Goal: Communication & Community: Participate in discussion

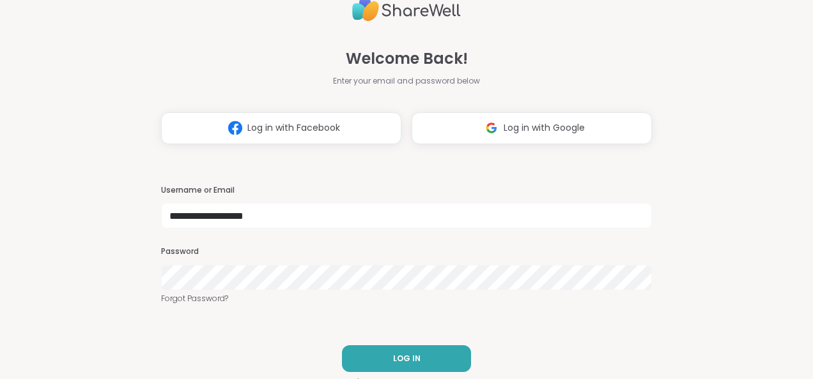
type input "**********"
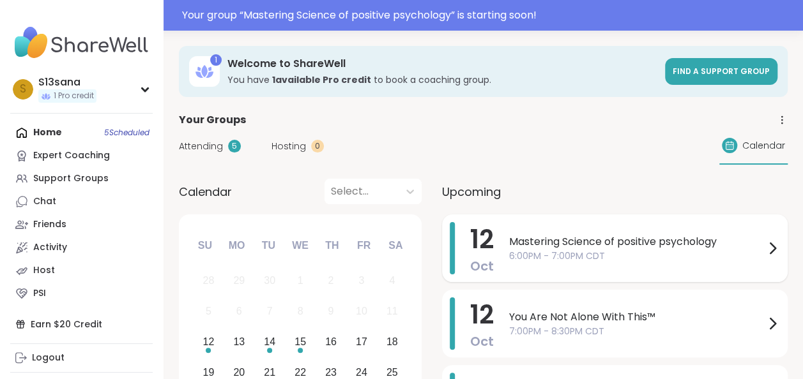
click at [618, 239] on span "Mastering Science of positive psychology" at bounding box center [637, 241] width 256 height 15
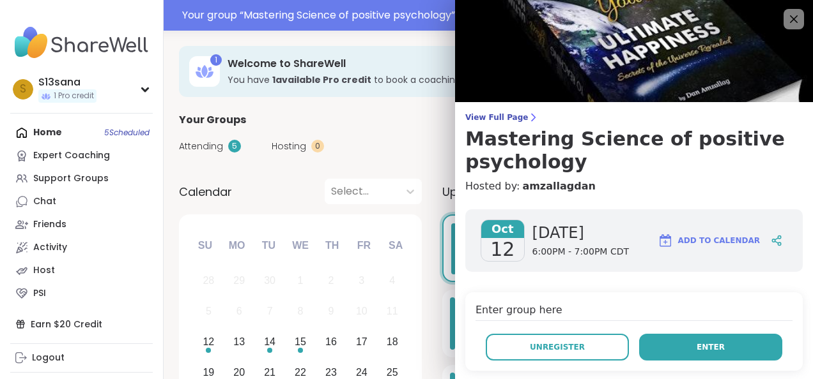
click at [657, 346] on button "Enter" at bounding box center [710, 347] width 143 height 27
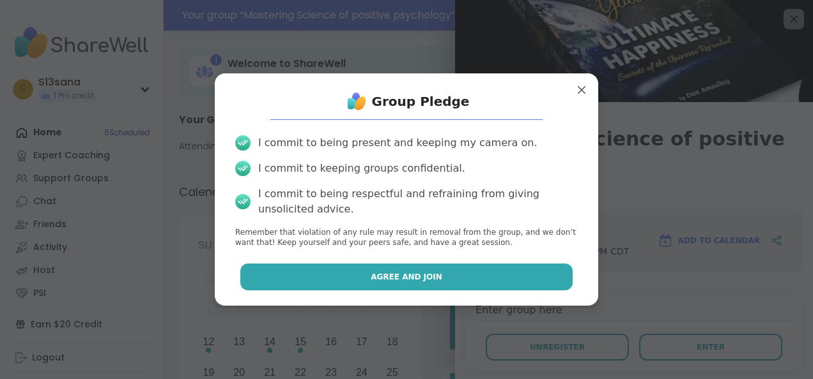
click at [359, 272] on button "Agree and Join" at bounding box center [406, 277] width 333 height 27
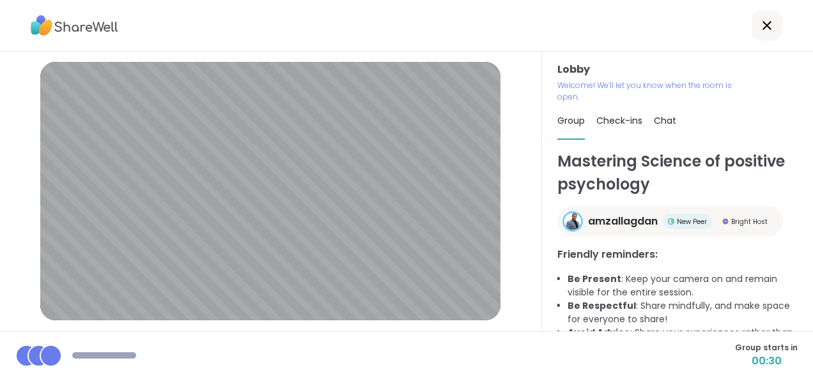
scroll to position [151, 0]
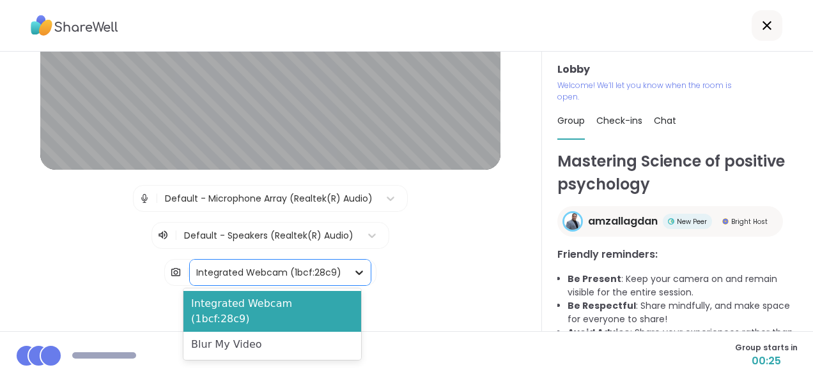
click at [353, 273] on icon at bounding box center [359, 272] width 13 height 13
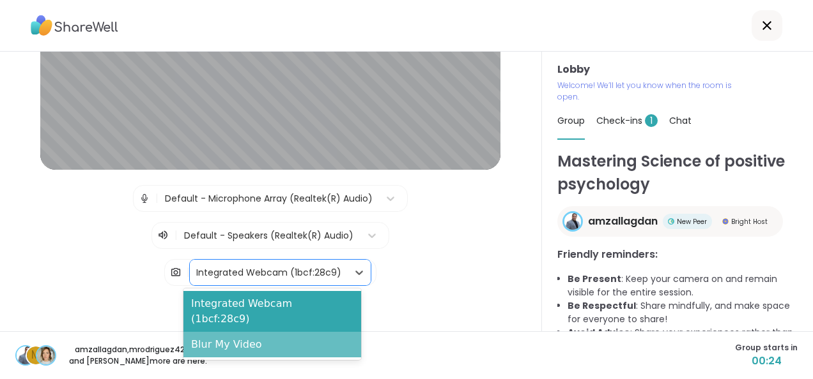
click at [256, 332] on div "Blur My Video" at bounding box center [272, 345] width 178 height 26
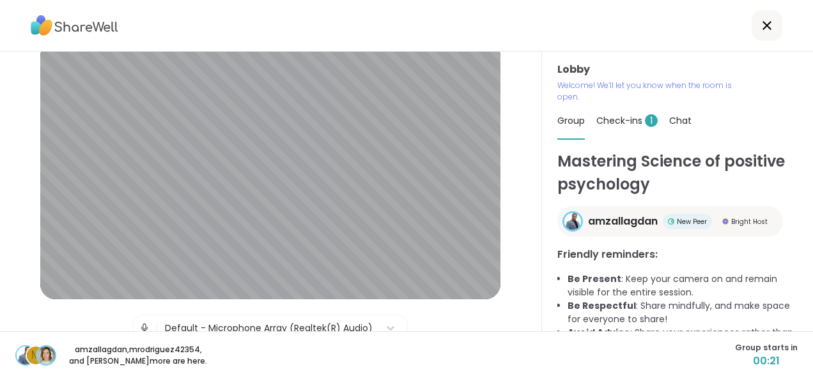
scroll to position [15, 0]
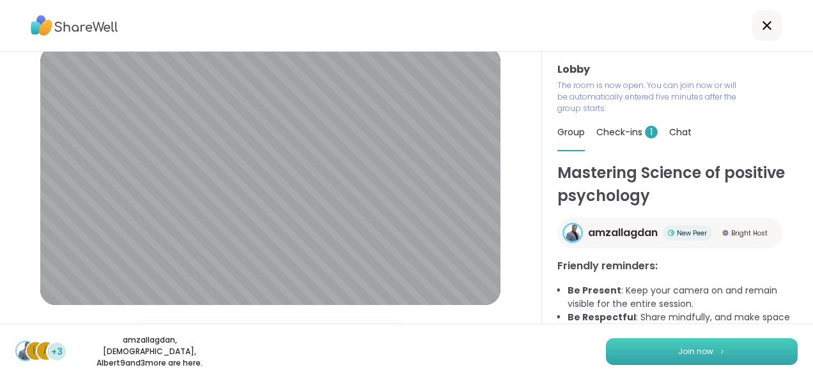
click at [735, 353] on button "Join now" at bounding box center [702, 352] width 192 height 27
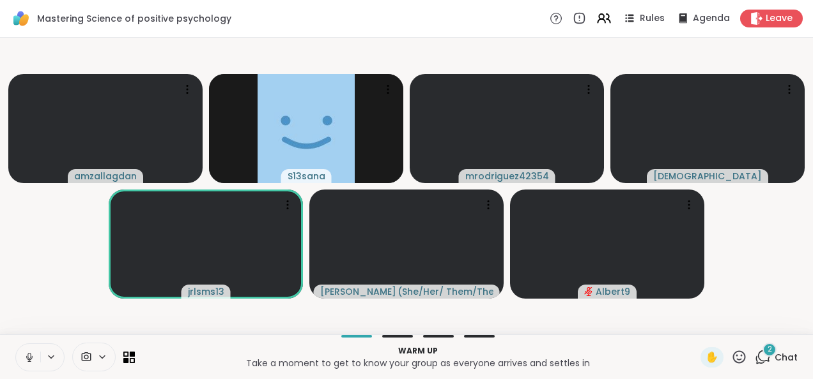
click at [26, 356] on icon at bounding box center [29, 357] width 11 height 11
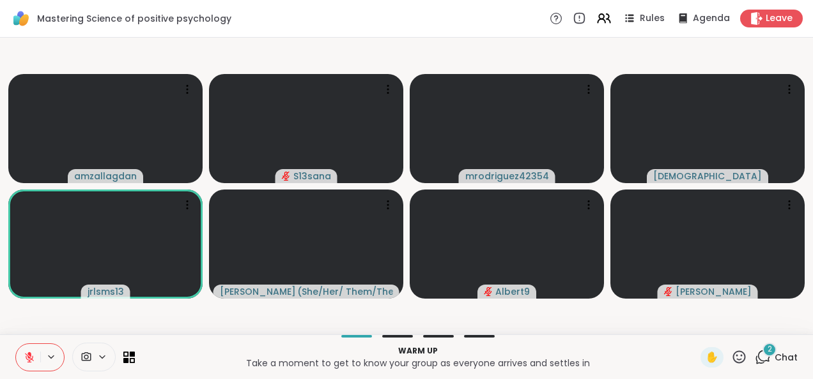
click at [449, 45] on video-player-container "amzallagdan S13sana mrodriguez42354 haresh78 jrlsms13 Charlie_Lovewitch ( She/H…" at bounding box center [406, 186] width 797 height 287
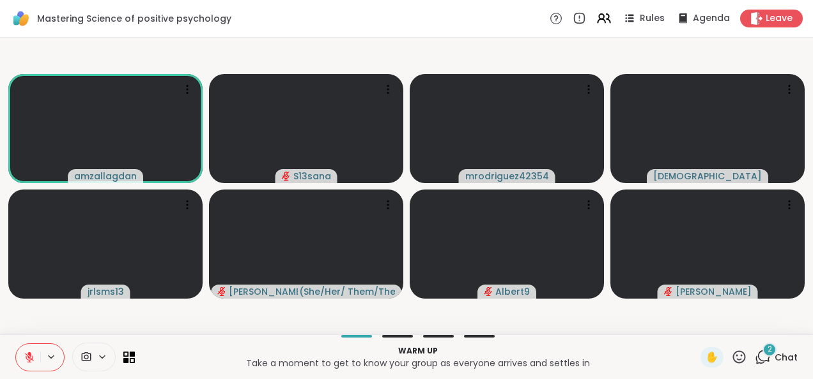
click at [27, 358] on icon at bounding box center [29, 357] width 11 height 11
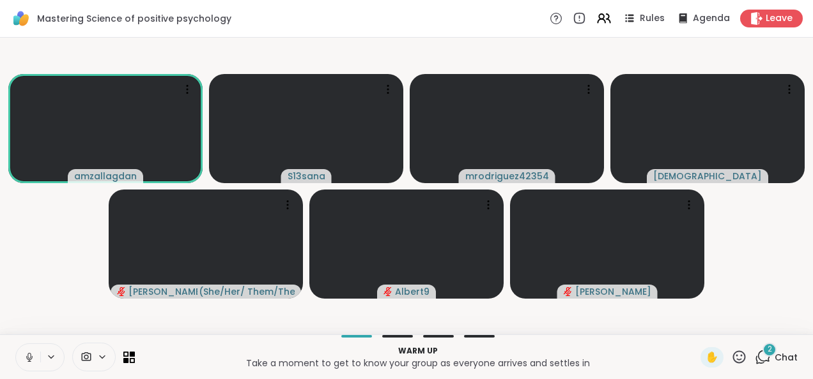
click at [26, 360] on icon at bounding box center [29, 357] width 11 height 11
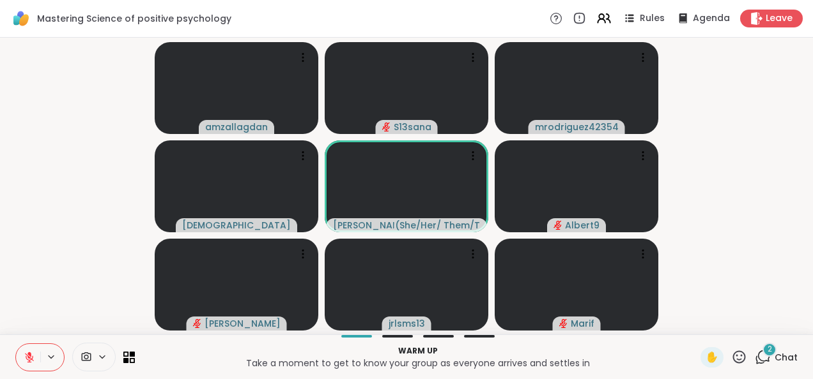
click at [767, 352] on span "2" at bounding box center [769, 349] width 4 height 11
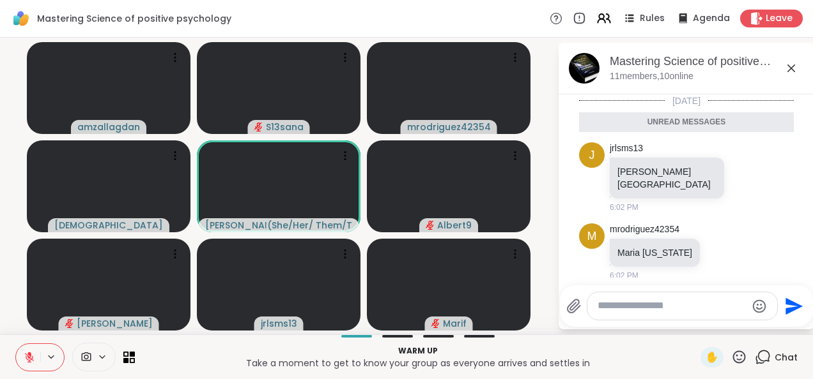
click at [790, 66] on icon at bounding box center [790, 68] width 15 height 15
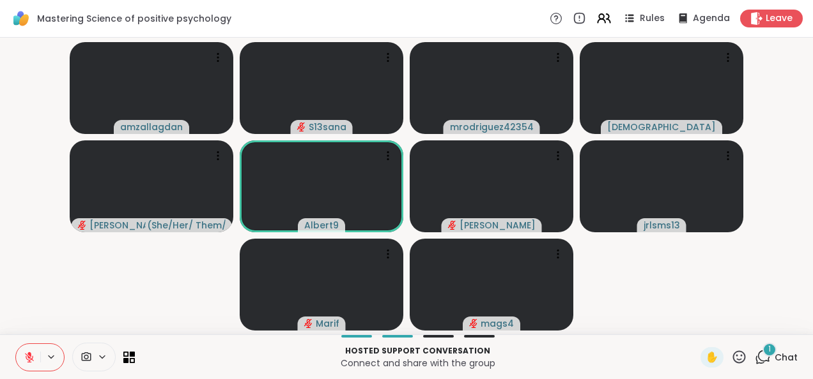
click at [754, 357] on icon at bounding box center [762, 357] width 16 height 16
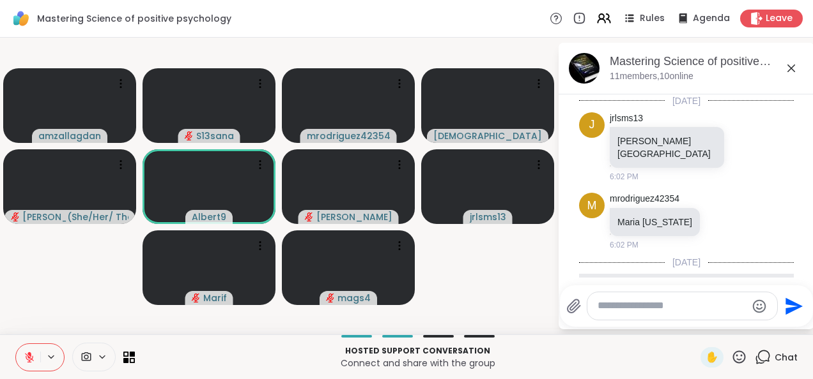
scroll to position [87, 0]
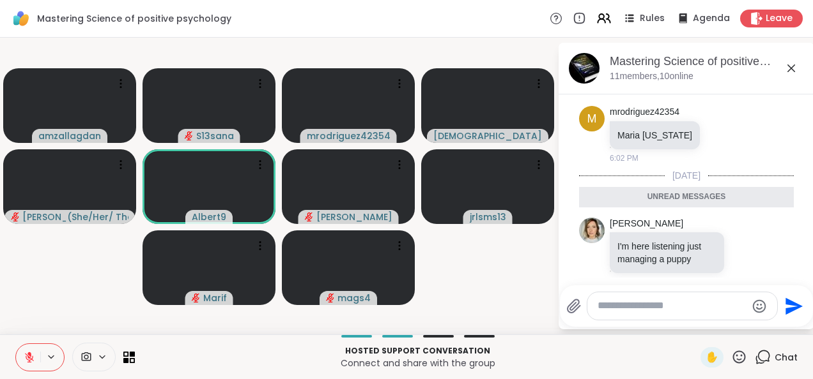
click at [793, 68] on icon at bounding box center [790, 68] width 15 height 15
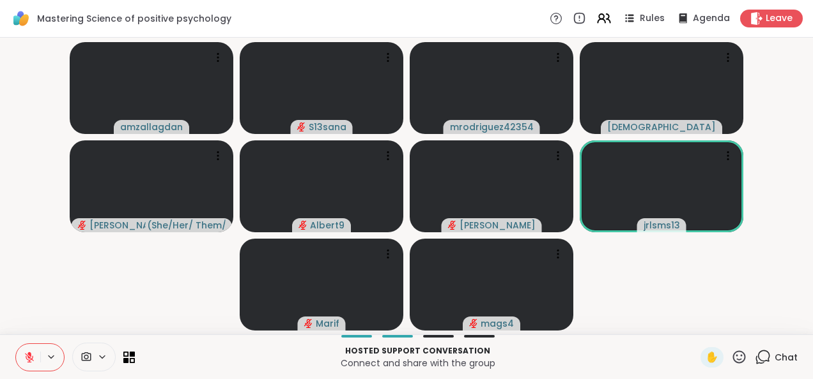
click at [770, 69] on video-player-container "amzallagdan S13sana mrodriguez42354 haresh78 Charlie_Lovewitch ( She/Her/ Them/…" at bounding box center [406, 186] width 797 height 287
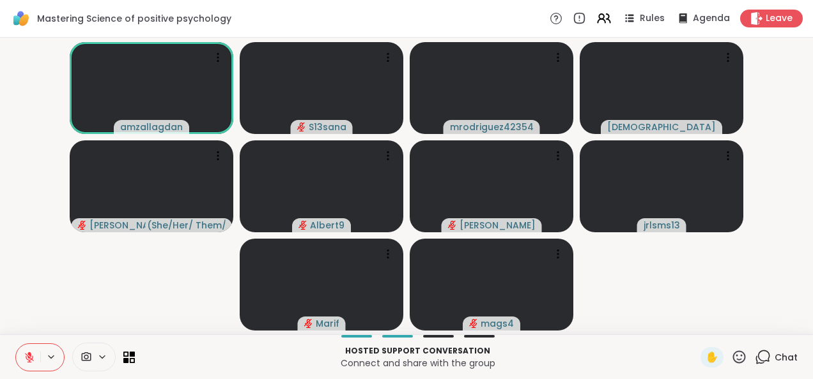
click at [30, 351] on button at bounding box center [28, 357] width 24 height 27
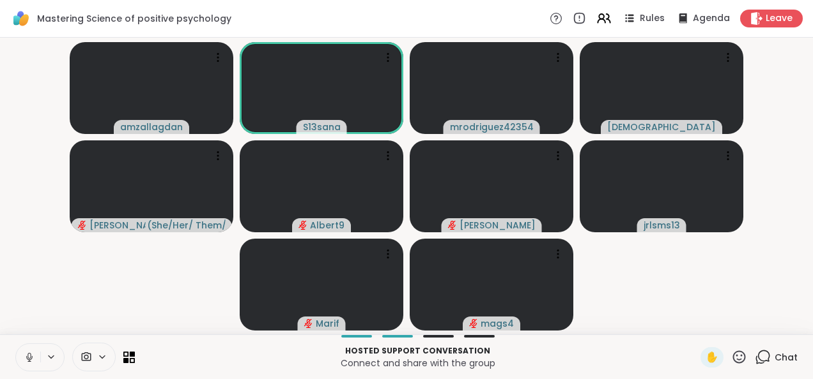
click at [28, 356] on icon at bounding box center [28, 356] width 3 height 6
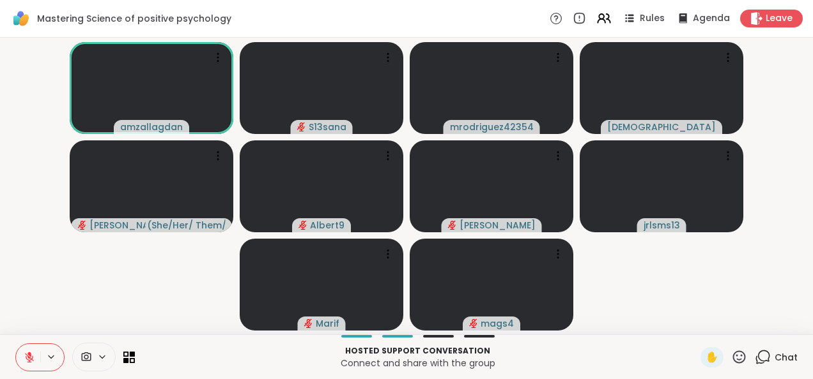
click at [27, 355] on icon at bounding box center [29, 357] width 11 height 11
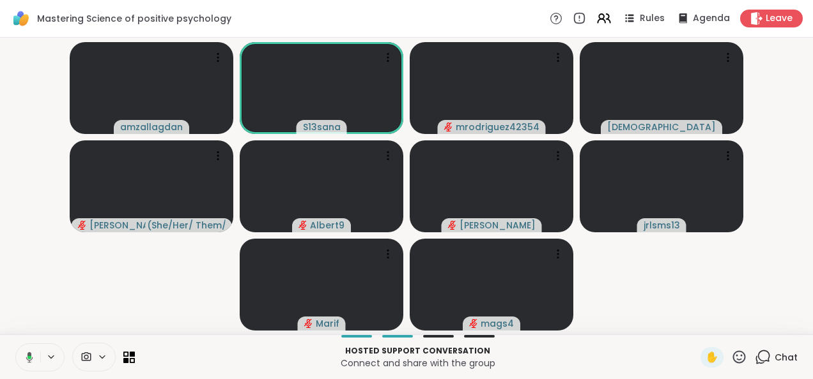
click at [27, 355] on icon at bounding box center [29, 357] width 7 height 11
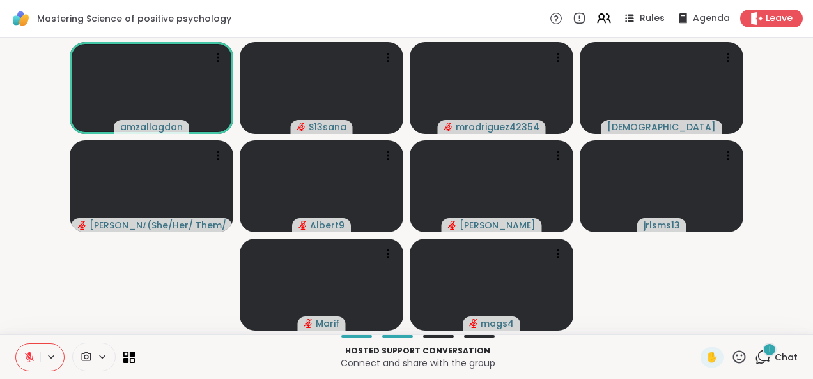
click at [107, 290] on video-player-container "amzallagdan S13sana mrodriguez42354 haresh78 Charlie_Lovewitch ( She/Her/ Them/…" at bounding box center [406, 186] width 797 height 287
click at [754, 360] on icon at bounding box center [762, 357] width 16 height 16
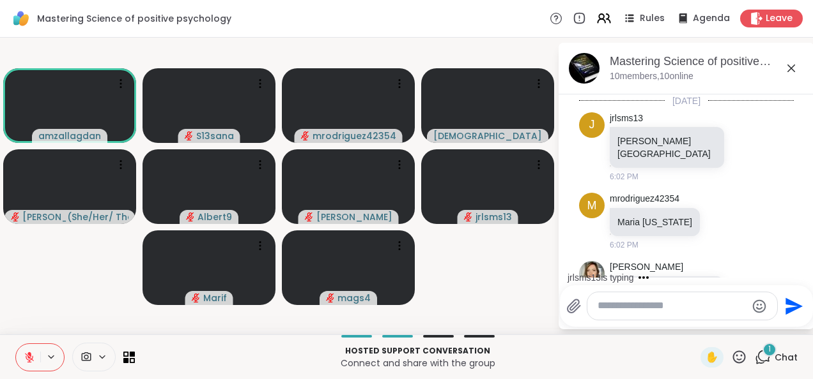
scroll to position [180, 0]
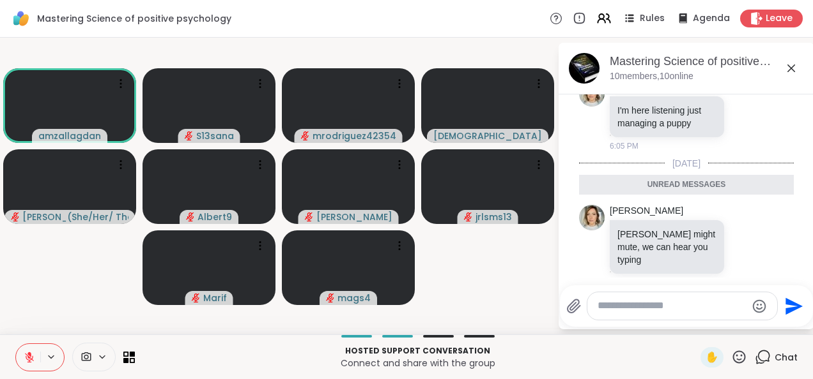
click at [795, 70] on icon at bounding box center [790, 68] width 15 height 15
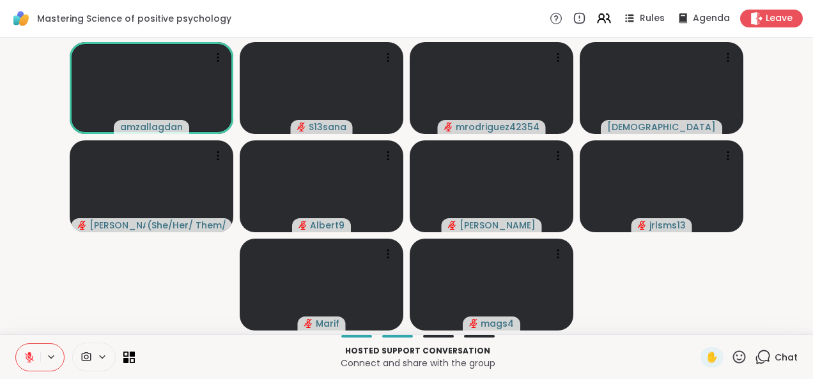
click at [647, 285] on video-player-container "amzallagdan S13sana mrodriguez42354 haresh78 Charlie_Lovewitch ( She/Her/ Them/…" at bounding box center [406, 186] width 797 height 287
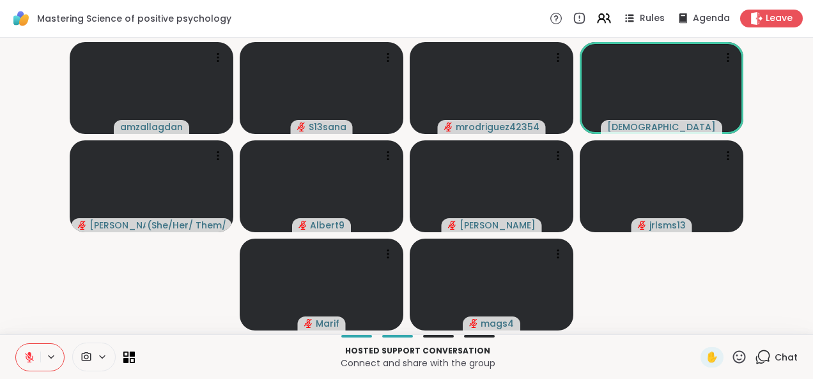
click at [761, 79] on video-player-container "amzallagdan S13sana mrodriguez42354 haresh78 Charlie_Lovewitch ( She/Her/ Them/…" at bounding box center [406, 186] width 797 height 287
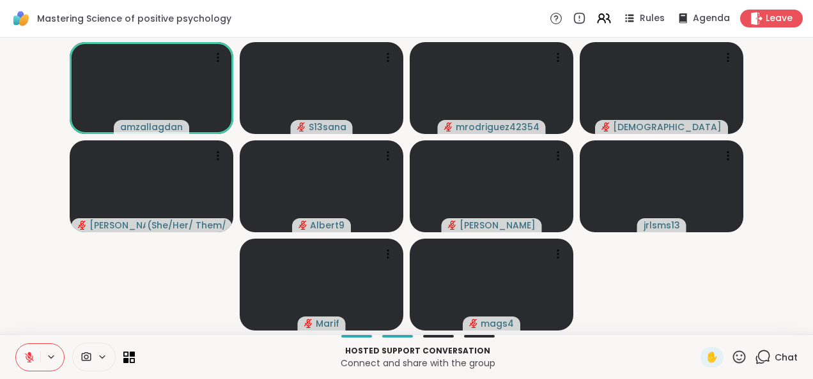
click at [23, 354] on button at bounding box center [28, 357] width 24 height 27
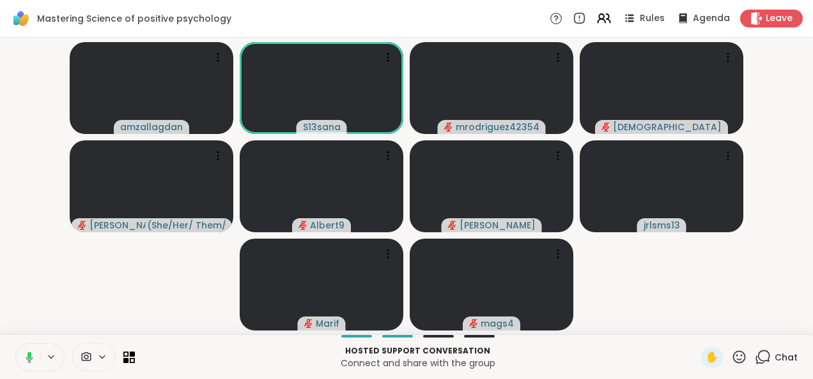
click at [31, 354] on icon at bounding box center [29, 355] width 4 height 7
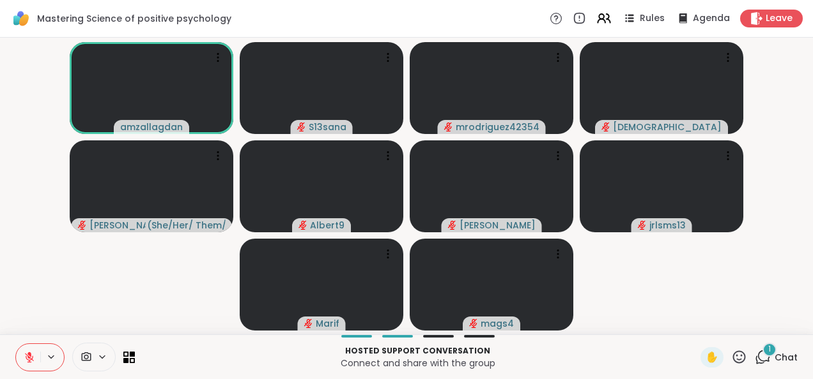
click at [755, 356] on icon at bounding box center [762, 357] width 16 height 16
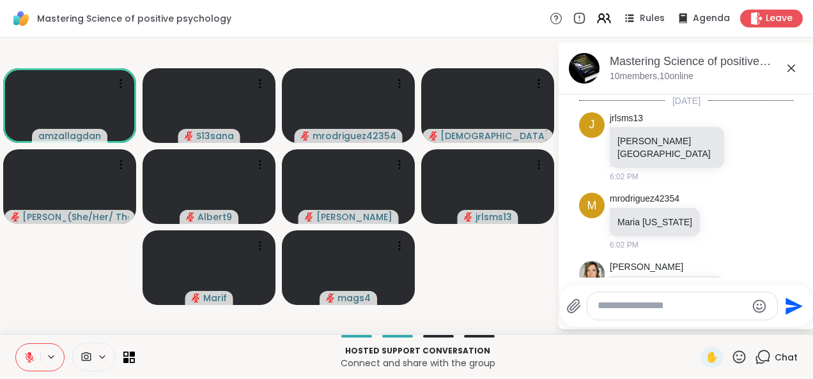
scroll to position [335, 0]
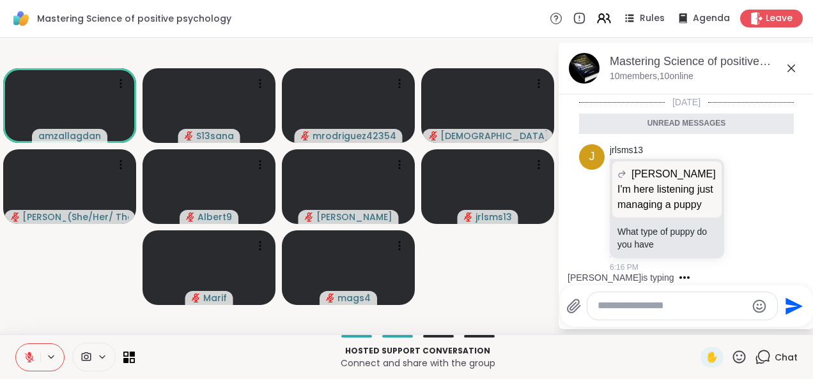
click at [790, 66] on icon at bounding box center [790, 68] width 15 height 15
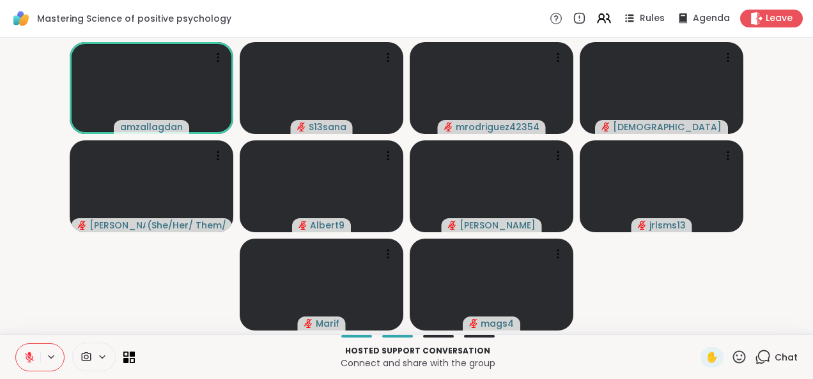
click at [678, 297] on video-player-container "amzallagdan S13sana mrodriguez42354 haresh78 Charlie_Lovewitch ( She/Her/ Them/…" at bounding box center [406, 186] width 797 height 287
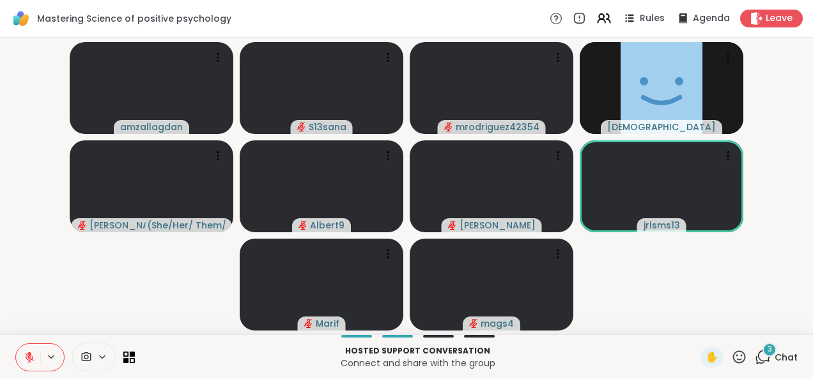
click at [756, 356] on icon at bounding box center [762, 357] width 16 height 16
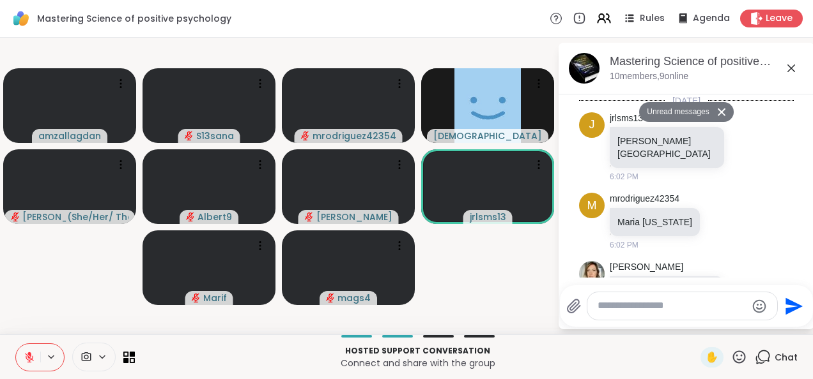
scroll to position [750, 0]
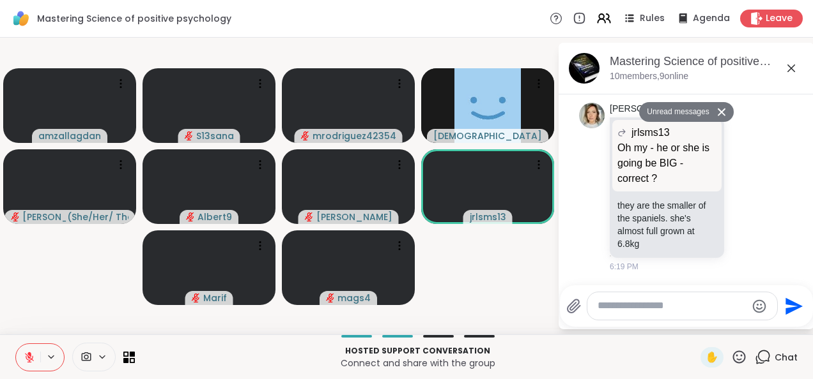
click at [791, 68] on icon at bounding box center [791, 69] width 8 height 8
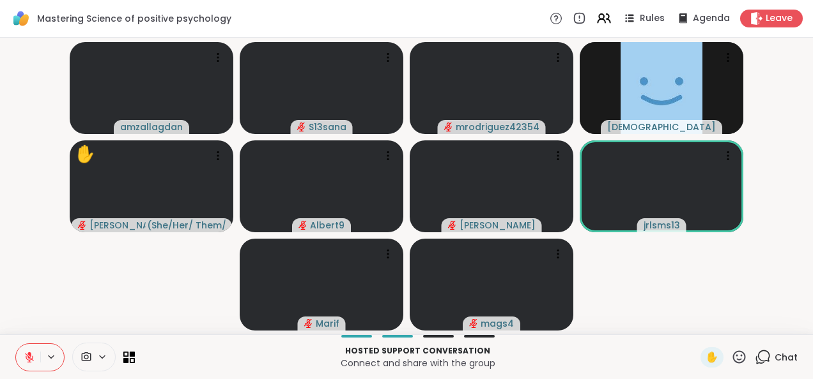
click at [681, 308] on video-player-container "amzallagdan S13sana mrodriguez42354 haresh78 ✋ Charlie_Lovewitch ( She/Her/ The…" at bounding box center [406, 186] width 797 height 287
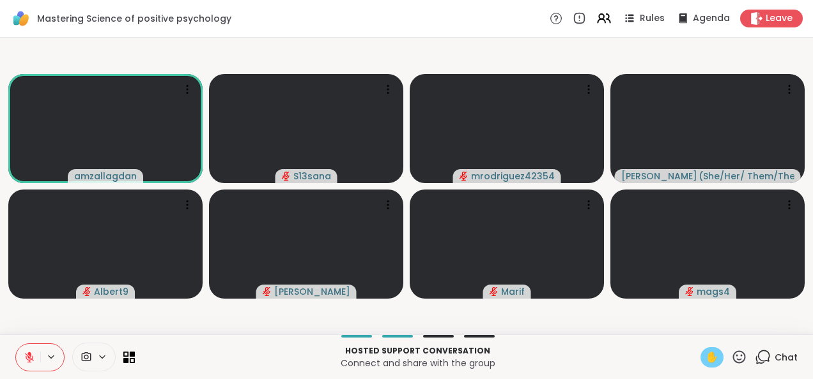
click at [705, 360] on span "✋" at bounding box center [711, 357] width 13 height 15
click at [27, 351] on button at bounding box center [28, 357] width 24 height 27
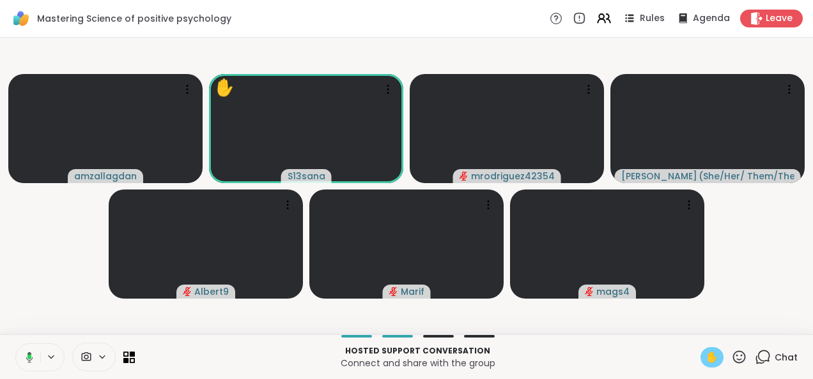
click at [31, 356] on icon at bounding box center [29, 357] width 4 height 5
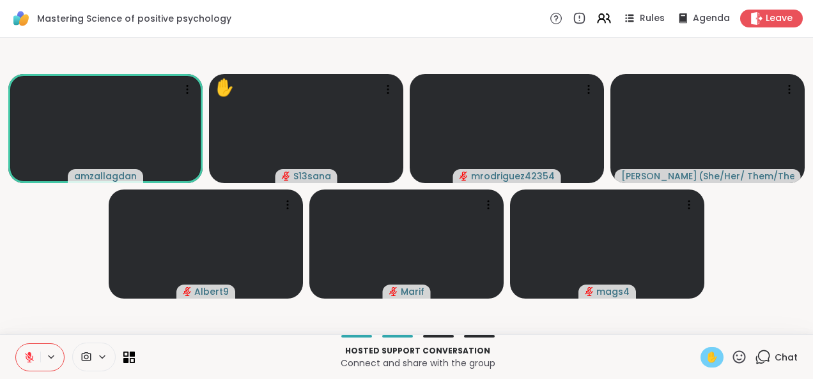
click at [705, 359] on span "✋" at bounding box center [711, 357] width 13 height 15
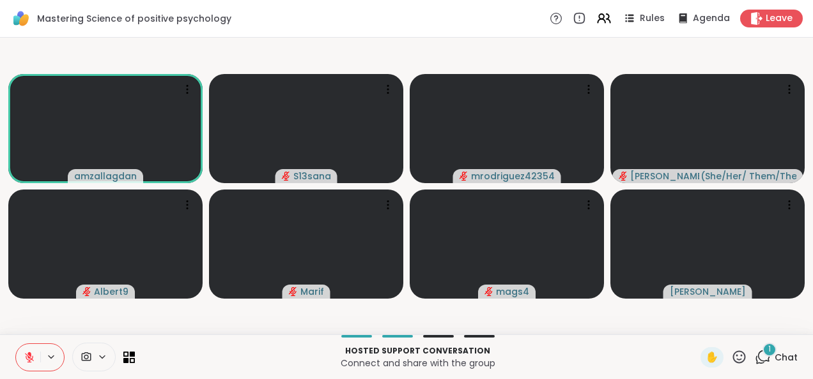
click at [768, 354] on span "1" at bounding box center [769, 349] width 3 height 11
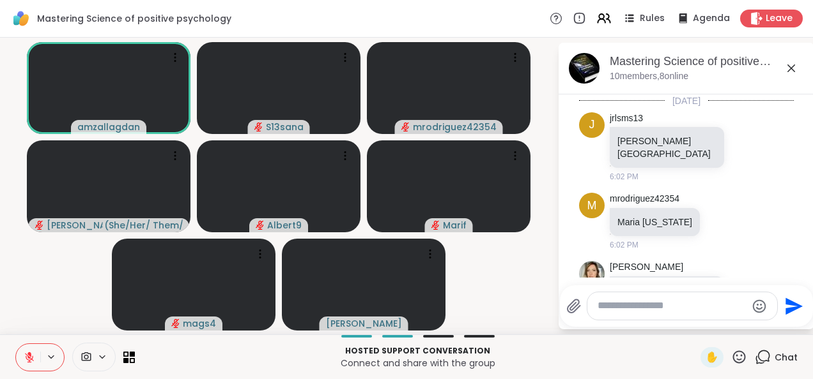
scroll to position [894, 0]
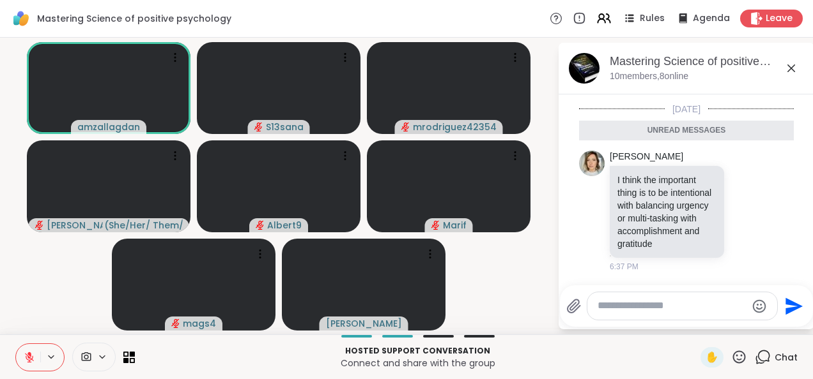
click at [794, 69] on icon at bounding box center [790, 68] width 15 height 15
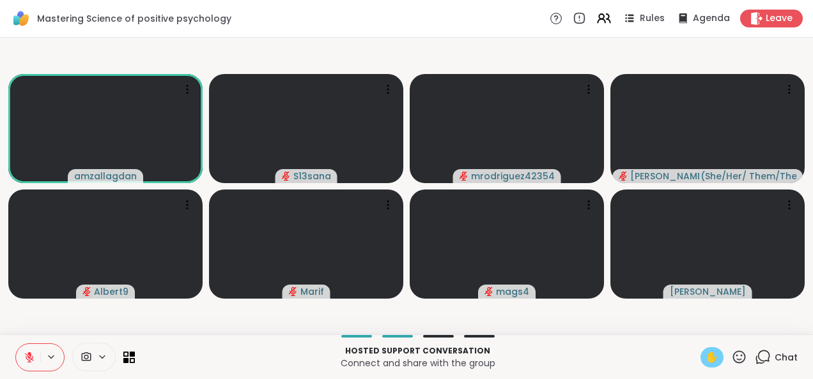
click at [705, 358] on span "✋" at bounding box center [711, 357] width 13 height 15
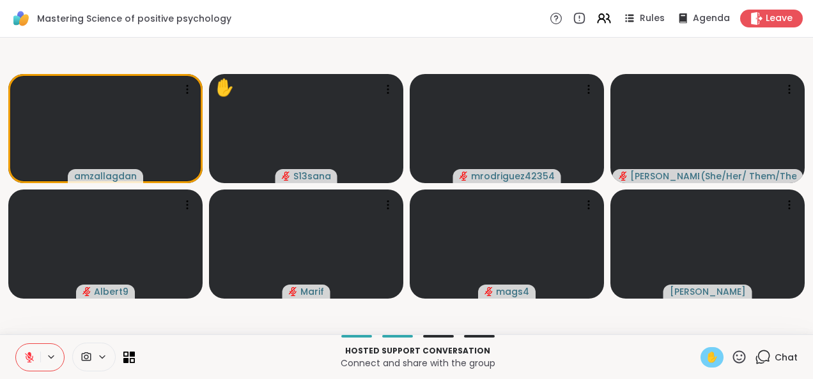
click at [26, 355] on icon at bounding box center [29, 357] width 11 height 11
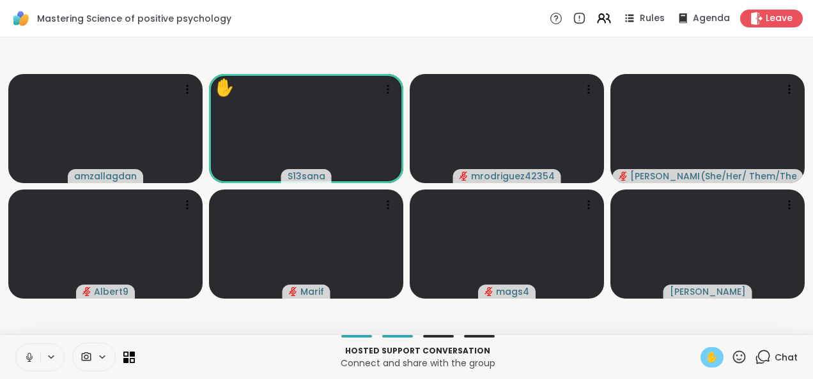
click at [26, 355] on icon at bounding box center [29, 357] width 11 height 11
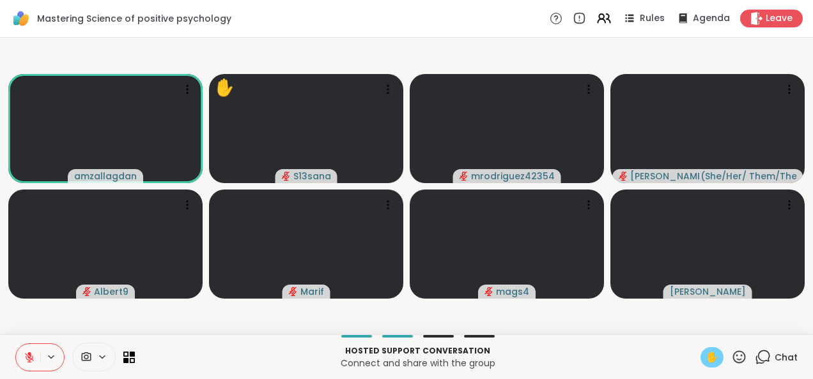
click at [705, 355] on span "✋" at bounding box center [711, 357] width 13 height 15
click at [562, 317] on video-player-container "amzallagdan S13sana mrodriguez42354 Charlie_Lovewitch ( She/Her/ Them/They ) ✋ …" at bounding box center [406, 186] width 797 height 287
click at [509, 314] on video-player-container "amzallagdan S13sana mrodriguez42354 Charlie_Lovewitch ( She/Her/ Them/They ) ✋ …" at bounding box center [406, 186] width 797 height 287
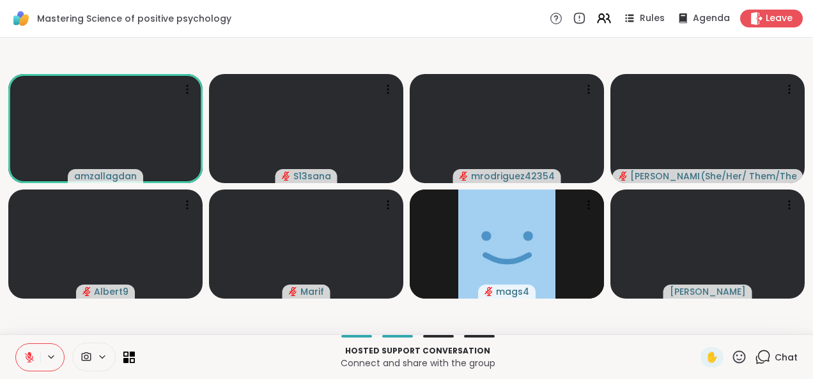
click at [367, 45] on video-player-container "amzallagdan S13sana mrodriguez42354 Charlie_Lovewitch ( She/Her/ Them/They ) Al…" at bounding box center [406, 186] width 797 height 287
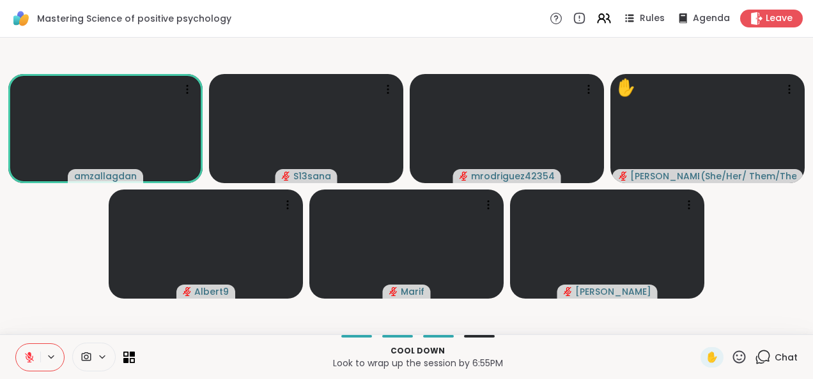
click at [86, 224] on video-player-container "amzallagdan S13sana mrodriguez42354 ✋ Charlie_Lovewitch ( She/Her/ Them/They ) …" at bounding box center [406, 186] width 797 height 287
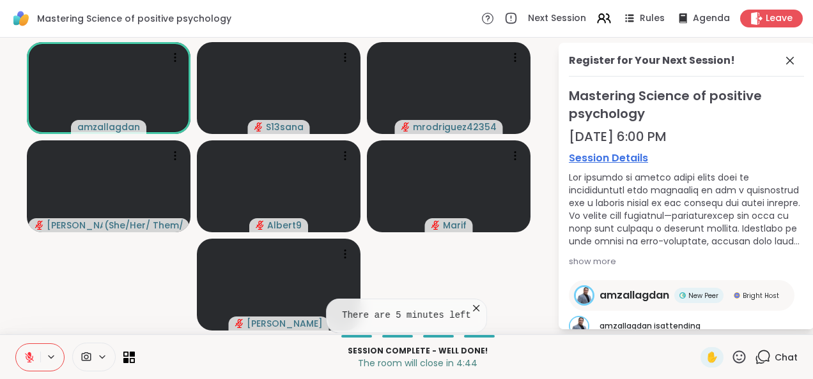
click at [582, 156] on link "Session Details" at bounding box center [686, 158] width 235 height 15
click at [705, 355] on span "✋" at bounding box center [711, 357] width 13 height 15
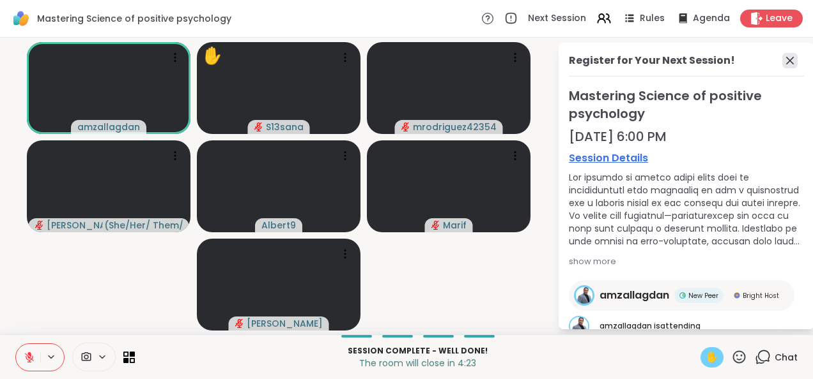
click at [786, 61] on icon at bounding box center [790, 61] width 8 height 8
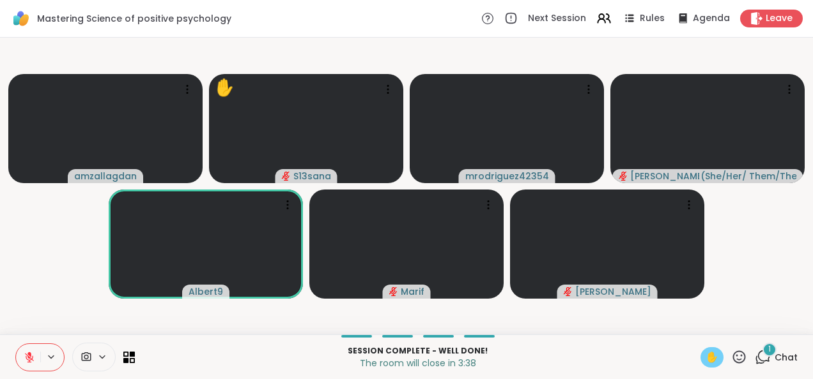
click at [774, 351] on span "Chat" at bounding box center [785, 357] width 23 height 13
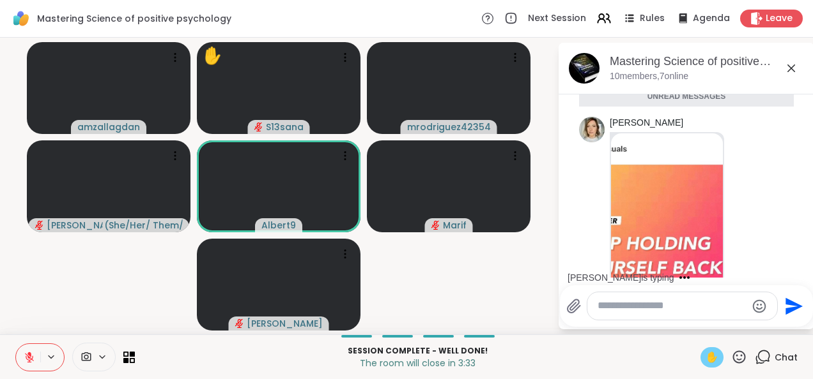
scroll to position [1029, 0]
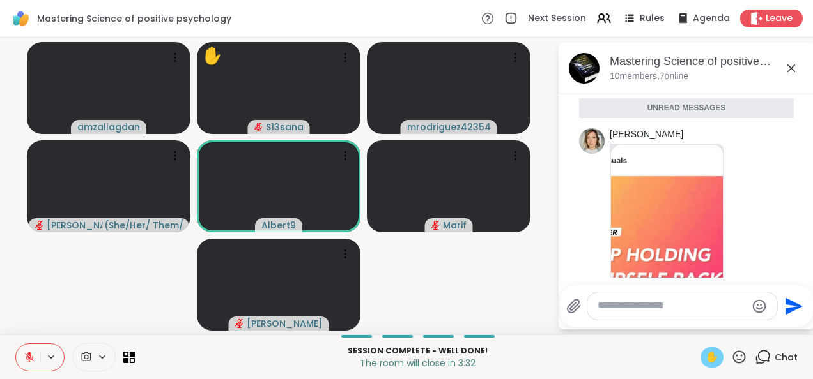
click at [658, 225] on img at bounding box center [667, 297] width 112 height 304
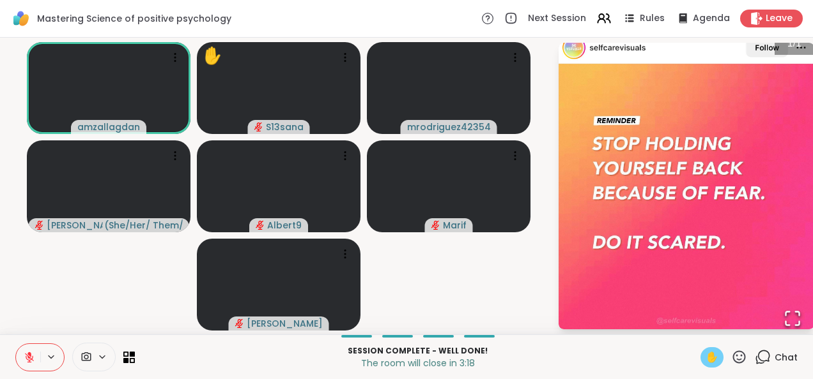
click at [705, 357] on span "✋" at bounding box center [711, 357] width 13 height 15
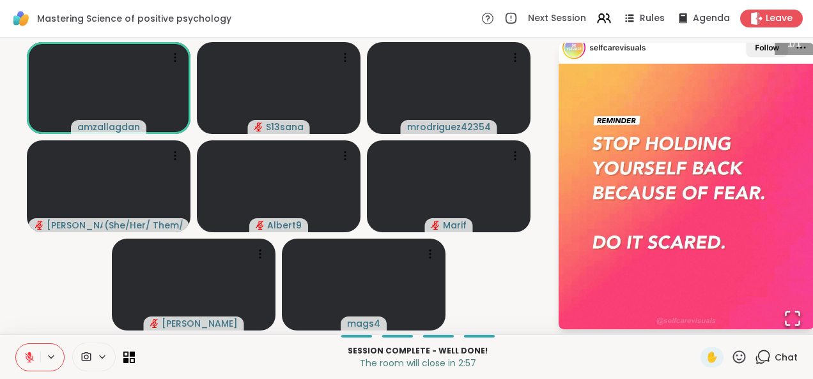
click at [667, 138] on img "Go to Slide 1" at bounding box center [686, 186] width 256 height 309
click at [532, 272] on video-player-container "amzallagdan S13sana mrodriguez42354 Charlie_Lovewitch ( She/Her/ Them/They ) Al…" at bounding box center [279, 186] width 542 height 287
click at [762, 351] on div "1" at bounding box center [769, 350] width 14 height 14
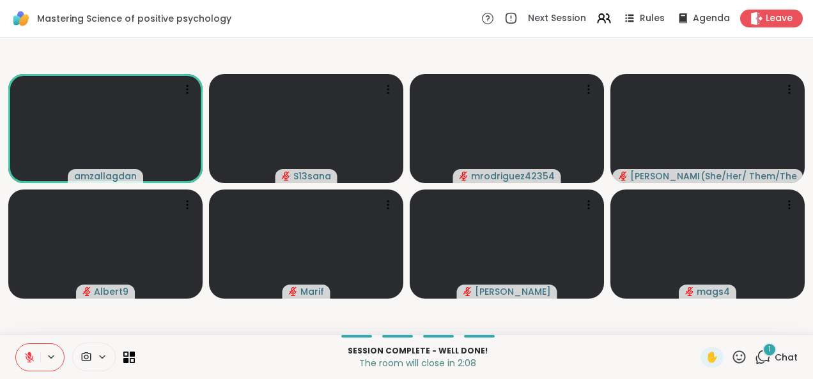
click at [762, 351] on div "1" at bounding box center [769, 350] width 14 height 14
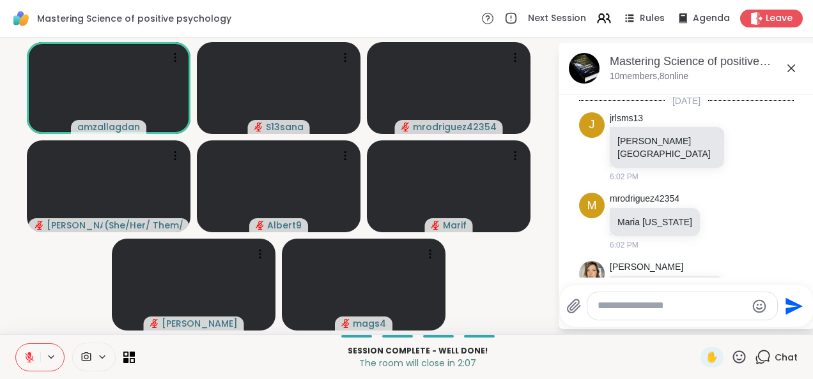
scroll to position [1380, 0]
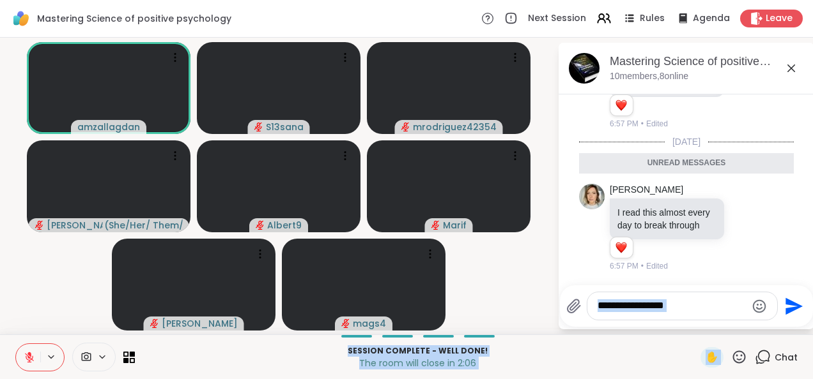
drag, startPoint x: 761, startPoint y: 351, endPoint x: 815, endPoint y: 224, distance: 137.7
click at [802, 224] on html "Mastering Science of positive psychology Next Session Rules Agenda Leave amzall…" at bounding box center [406, 189] width 813 height 379
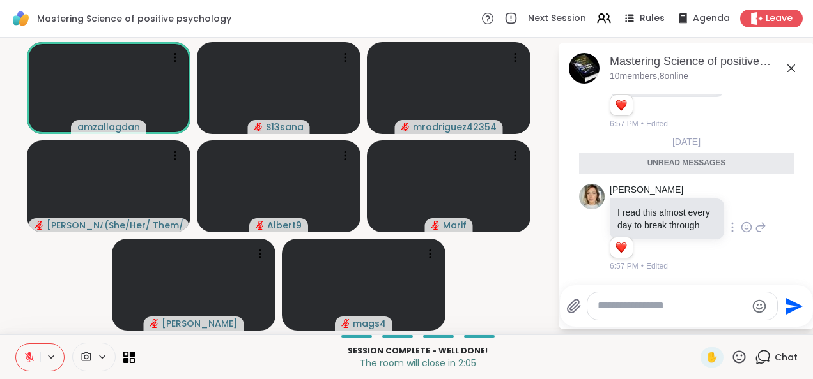
drag, startPoint x: 815, startPoint y: 224, endPoint x: 733, endPoint y: 234, distance: 81.8
click at [740, 234] on icon at bounding box center [745, 227] width 11 height 13
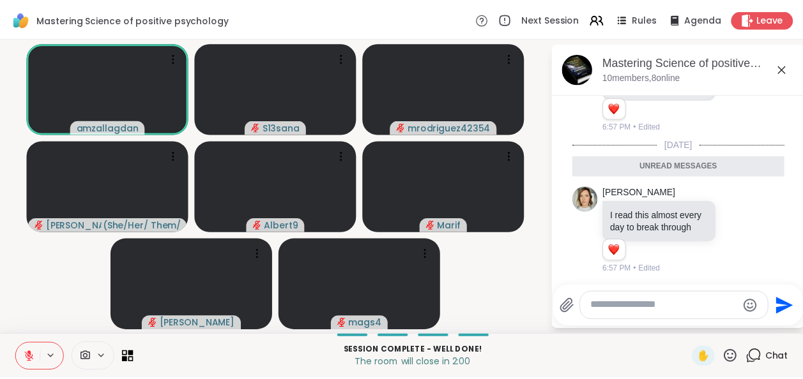
scroll to position [0, 0]
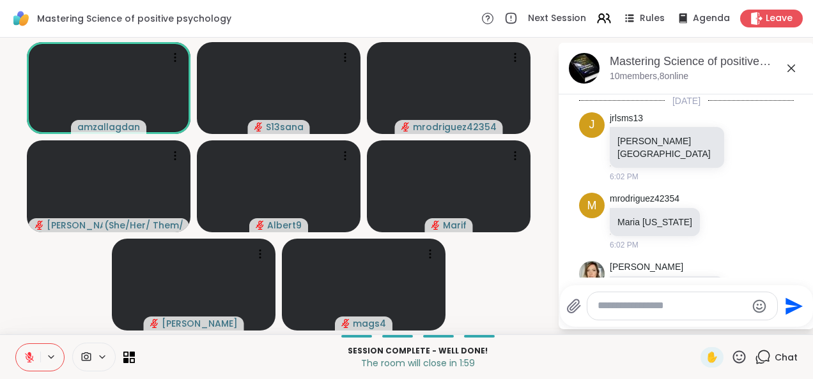
click at [791, 65] on icon at bounding box center [790, 68] width 15 height 15
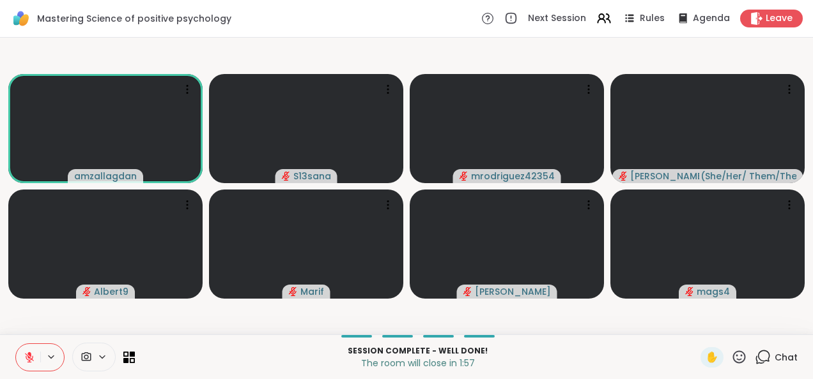
click at [384, 58] on video-player-container "amzallagdan S13sana mrodriguez42354 Charlie_Lovewitch ( She/Her/ Them/They ) Al…" at bounding box center [406, 186] width 797 height 287
click at [749, 19] on icon at bounding box center [755, 17] width 13 height 13
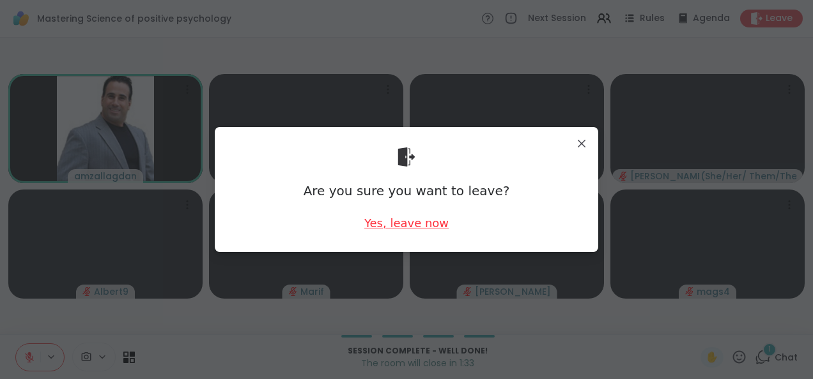
click at [409, 229] on div "Yes, leave now" at bounding box center [406, 223] width 84 height 16
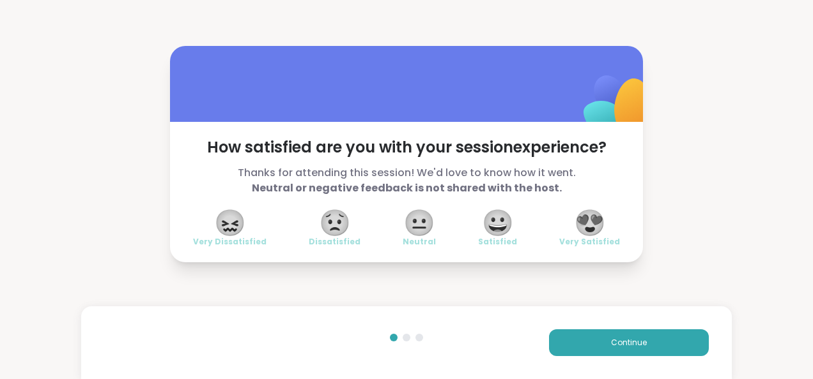
click at [582, 217] on span "😍" at bounding box center [590, 222] width 32 height 23
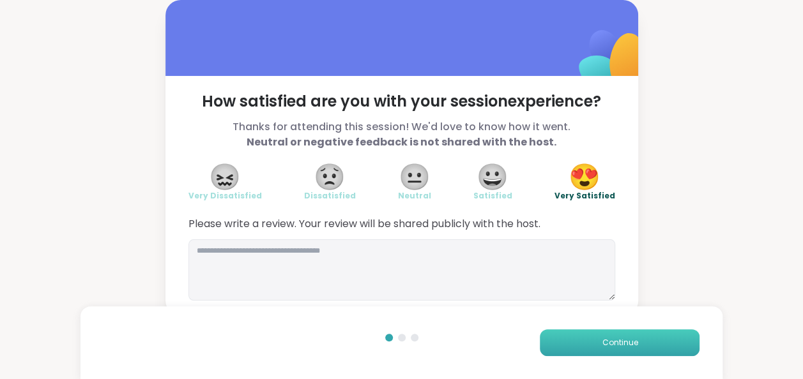
click at [594, 351] on button "Continue" at bounding box center [620, 343] width 160 height 27
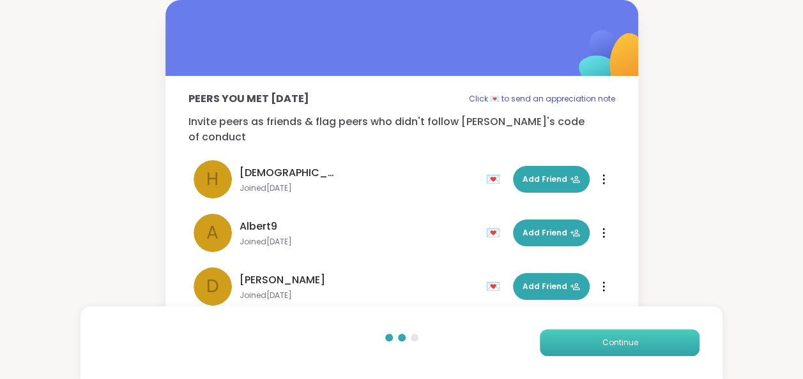
click at [594, 351] on button "Continue" at bounding box center [620, 343] width 160 height 27
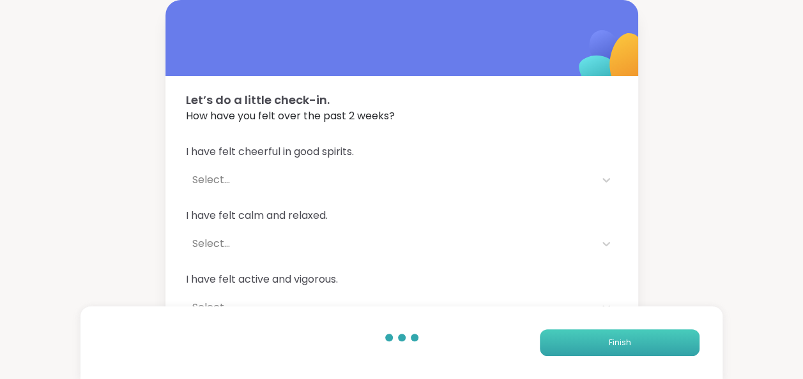
click at [594, 351] on button "Finish" at bounding box center [620, 343] width 160 height 27
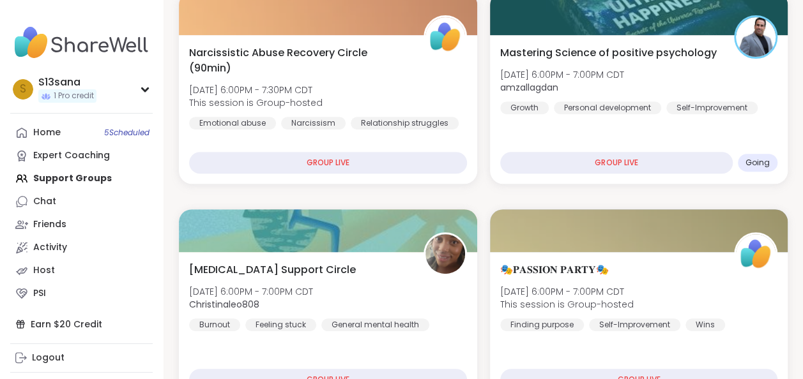
scroll to position [213, 0]
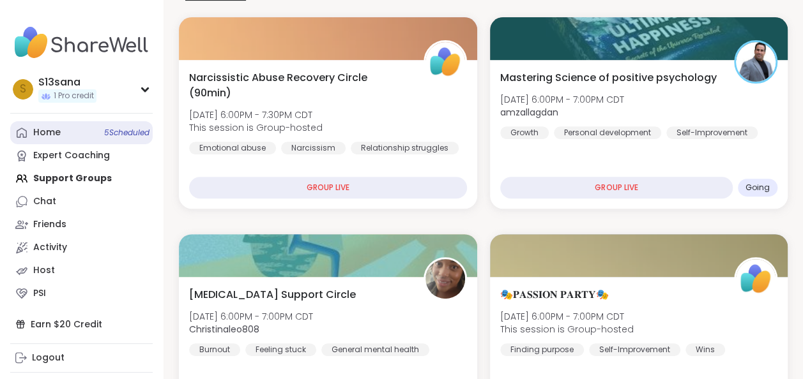
click at [43, 134] on div "Home 5 Scheduled" at bounding box center [46, 132] width 27 height 13
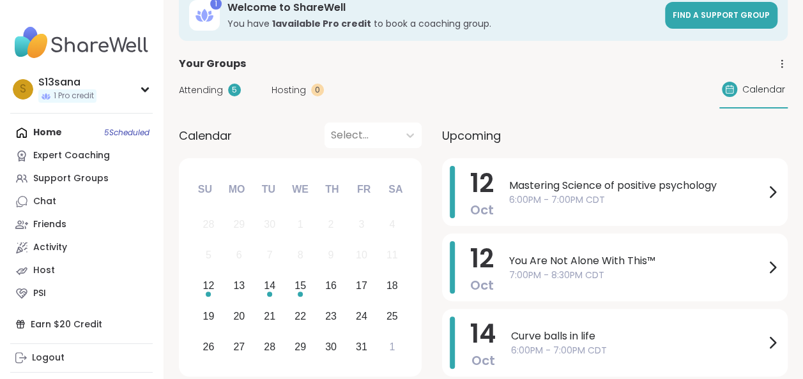
scroll to position [34, 0]
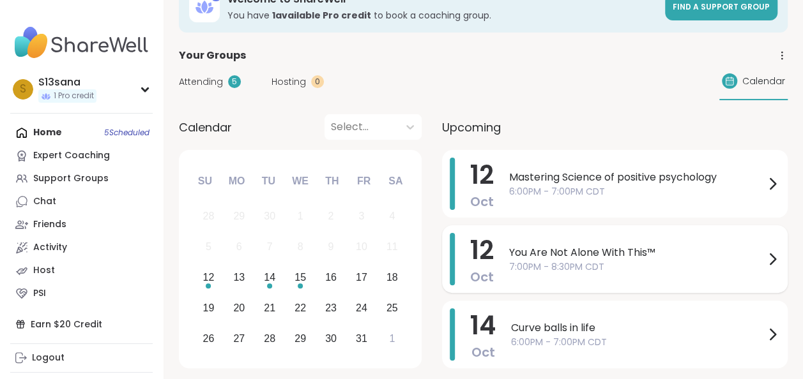
click at [588, 241] on div "You Are Not Alone With This™ 7:00PM - 8:30PM CDT" at bounding box center [644, 259] width 271 height 52
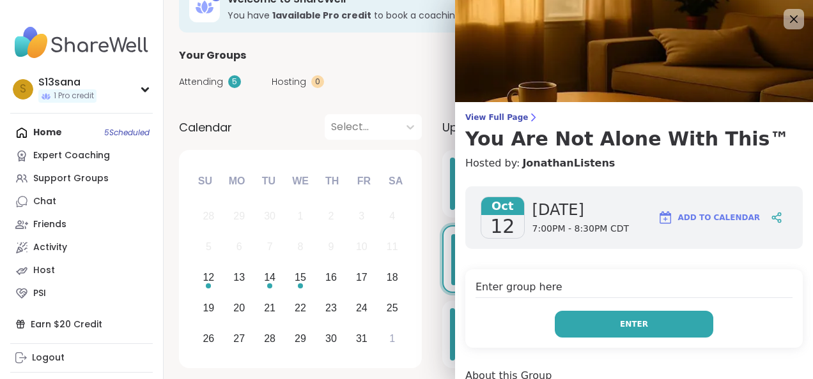
click at [675, 323] on button "Enter" at bounding box center [634, 324] width 158 height 27
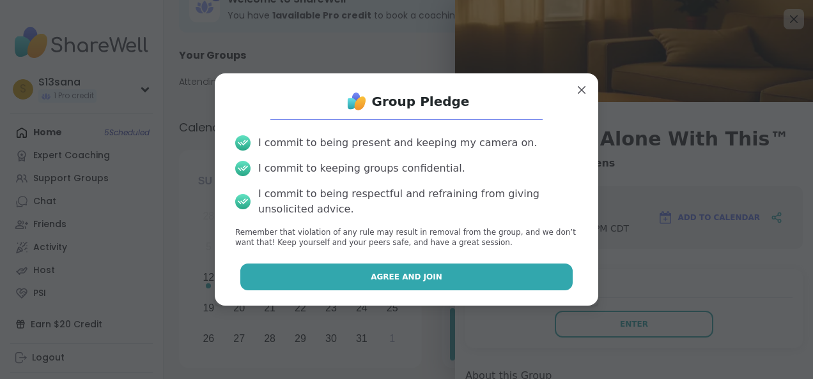
click at [462, 280] on button "Agree and Join" at bounding box center [406, 277] width 333 height 27
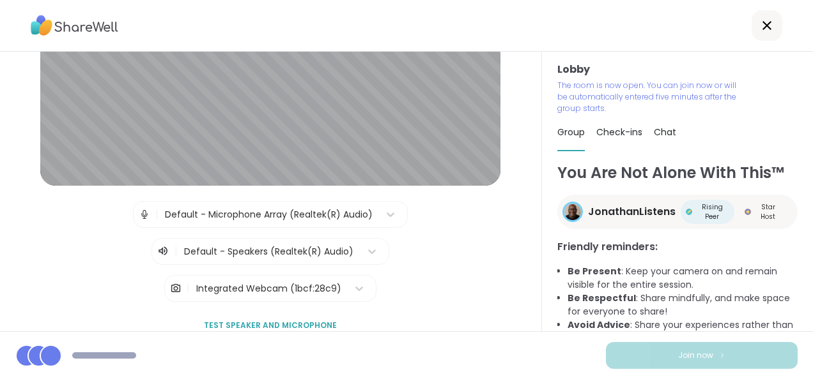
scroll to position [151, 0]
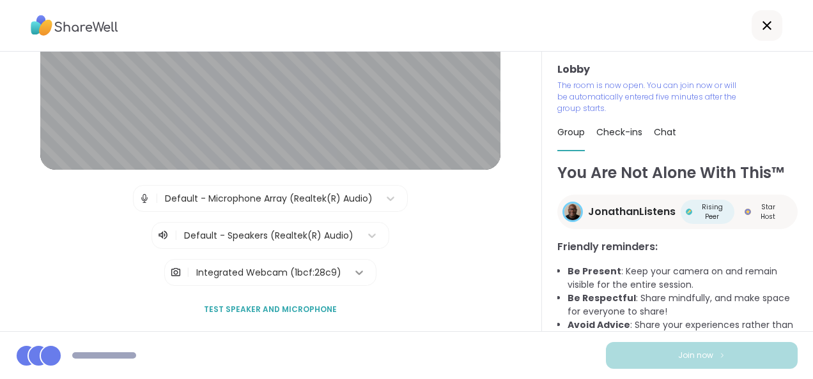
click at [353, 268] on icon at bounding box center [359, 272] width 13 height 13
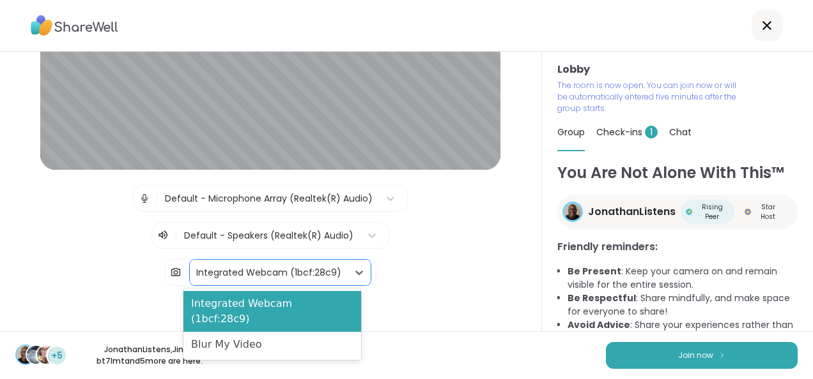
click at [261, 332] on div "Blur My Video" at bounding box center [272, 345] width 178 height 26
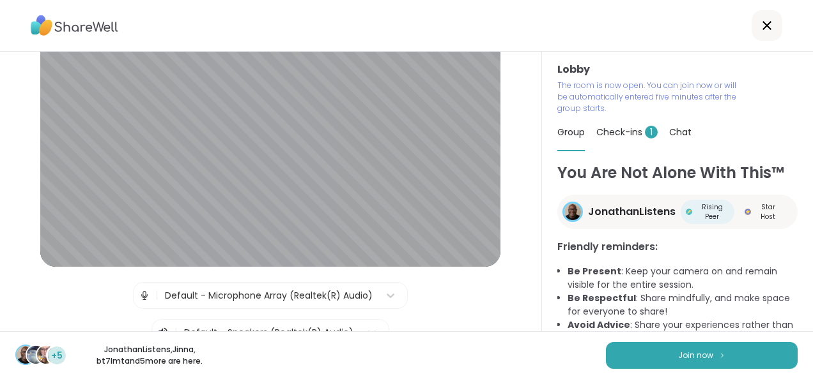
scroll to position [51, 0]
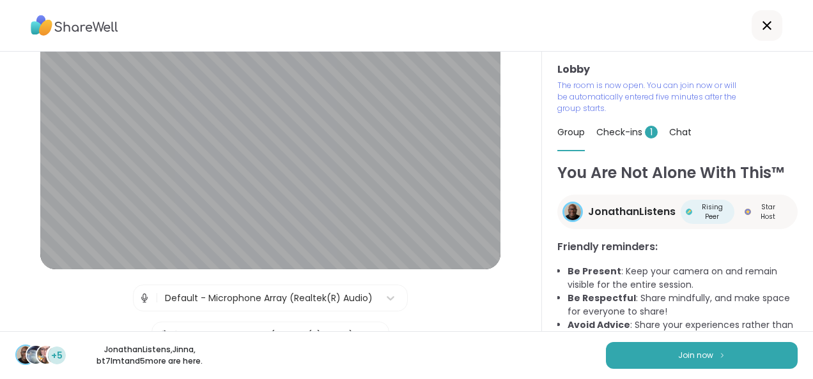
click at [611, 134] on span "Check-ins 1" at bounding box center [626, 132] width 61 height 13
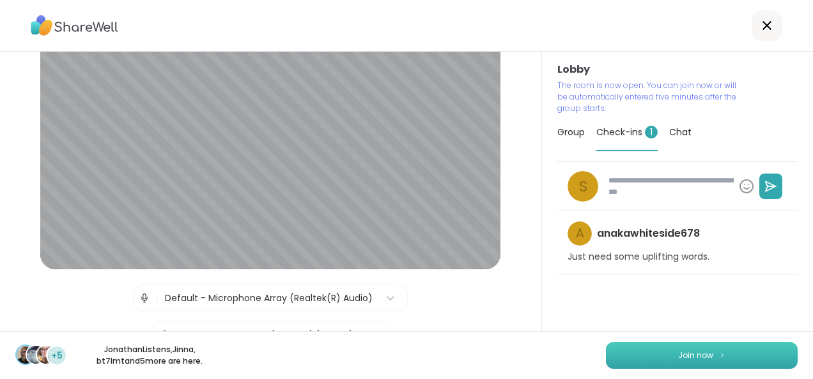
click at [664, 348] on button "Join now" at bounding box center [702, 355] width 192 height 27
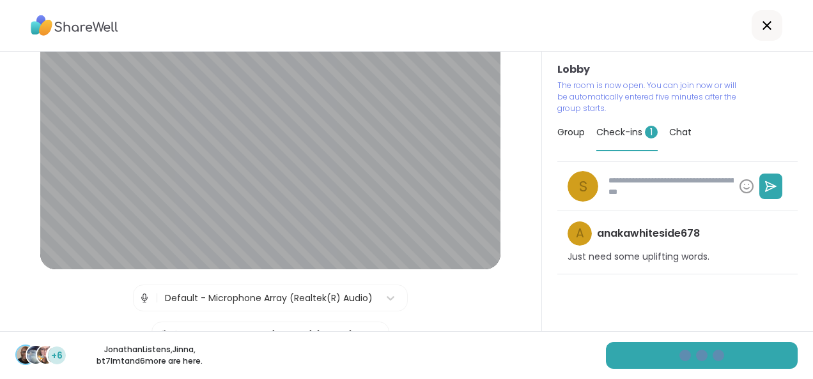
type textarea "*"
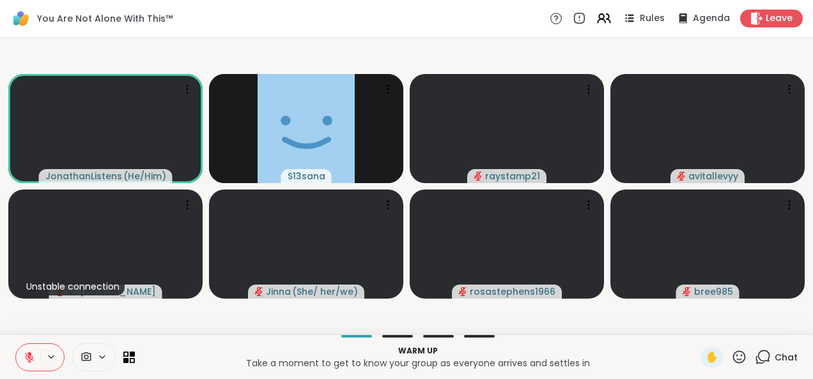
click at [26, 355] on icon at bounding box center [29, 357] width 11 height 11
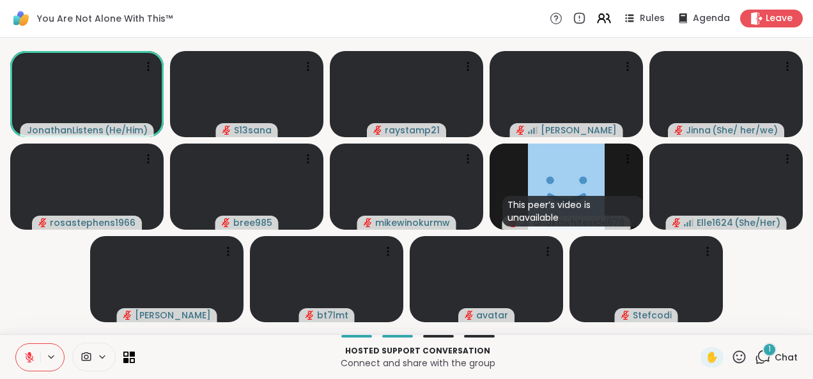
click at [768, 351] on span "1" at bounding box center [769, 349] width 3 height 11
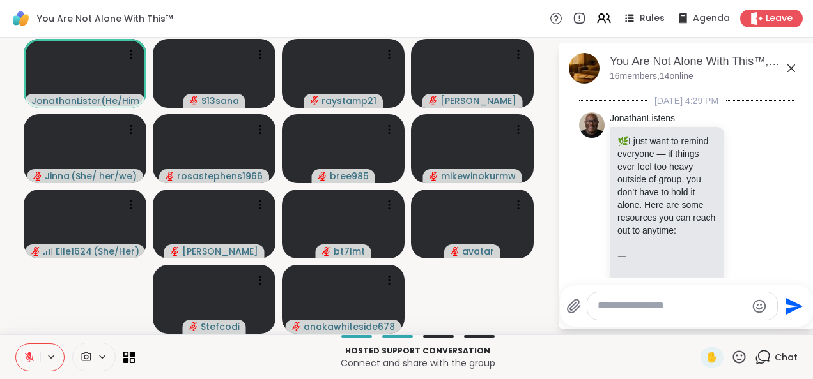
scroll to position [2707, 0]
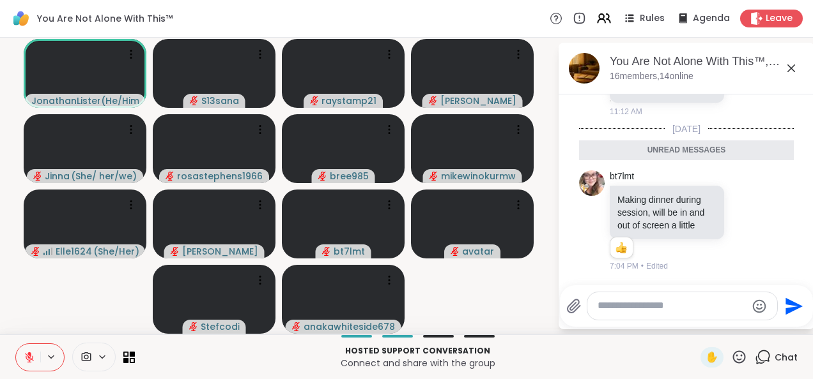
click at [790, 68] on icon at bounding box center [790, 68] width 15 height 15
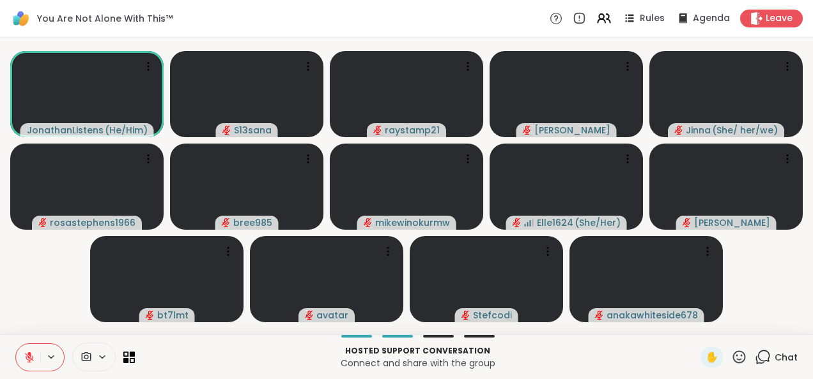
click at [783, 287] on video-player-container "JonathanListens ( He/Him ) S13sana raystamp21 tracyanna Jinna ( She/ her/we ) r…" at bounding box center [406, 186] width 797 height 287
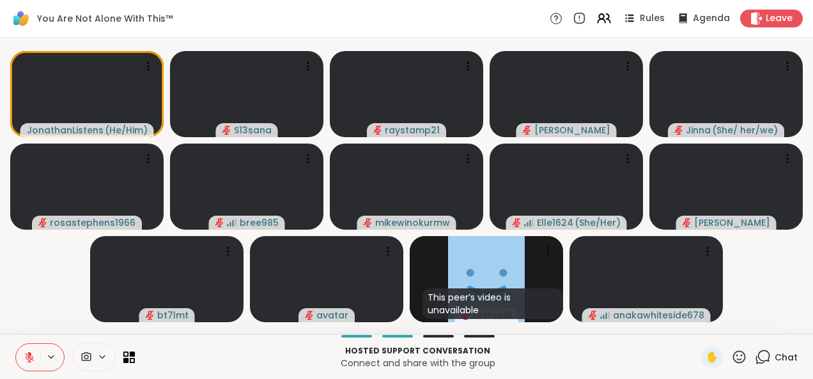
click at [272, 27] on div "You Are Not Alone With This™ Rules Agenda Leave" at bounding box center [406, 19] width 813 height 38
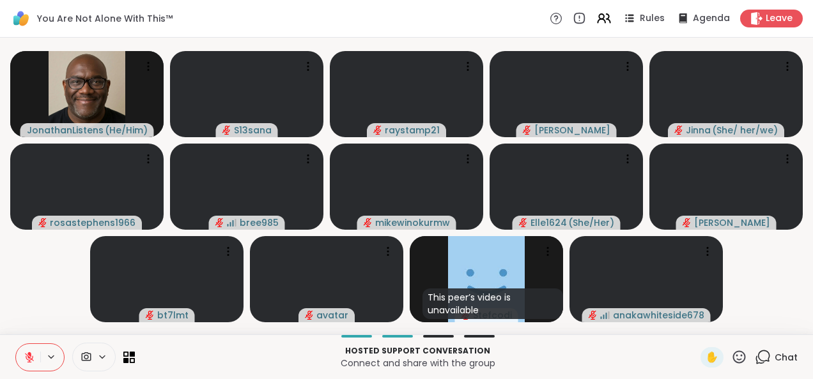
click at [448, 11] on div "You Are Not Alone With This™ Rules Agenda Leave" at bounding box center [406, 19] width 813 height 38
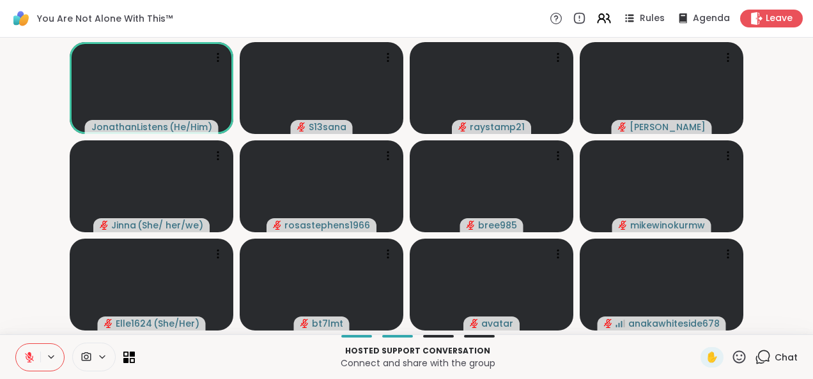
click at [615, 349] on p "Hosted support conversation" at bounding box center [417, 351] width 550 height 11
click at [773, 279] on video-player-container "JonathanListens ( He/Him ) S13sana raystamp21 tracyanna Jinna ( She/ her/we ) r…" at bounding box center [406, 186] width 797 height 287
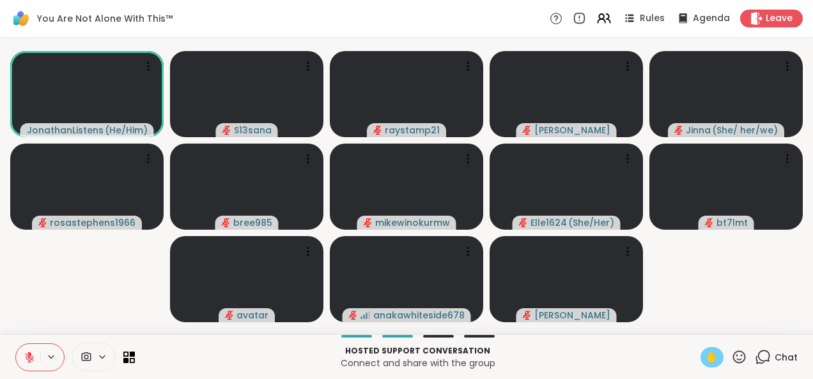
click at [705, 359] on span "✋" at bounding box center [711, 357] width 13 height 15
click at [762, 356] on div "1" at bounding box center [769, 350] width 14 height 14
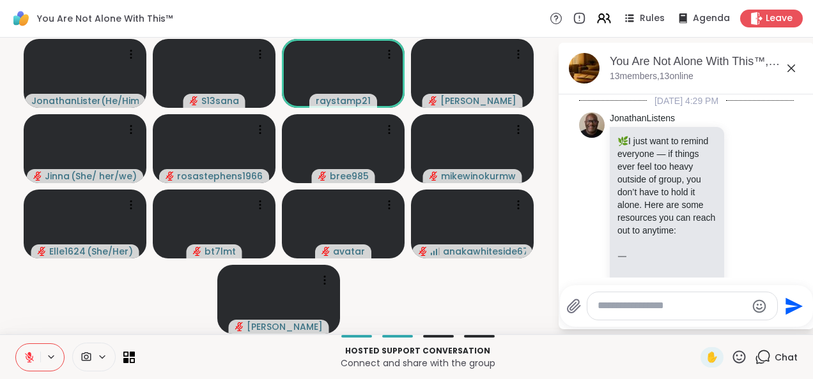
scroll to position [2801, 0]
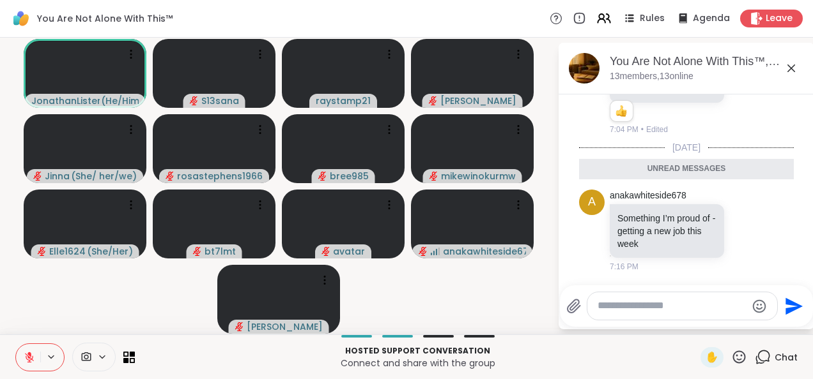
click at [794, 65] on icon at bounding box center [790, 68] width 15 height 15
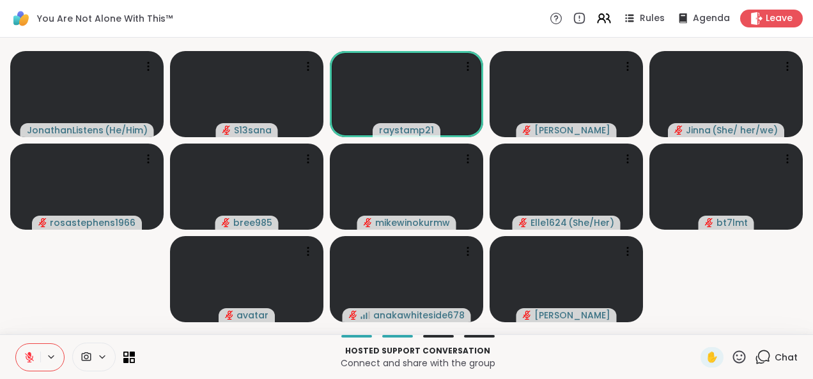
click at [749, 261] on video-player-container "JonathanListens ( He/Him ) S13sana raystamp21 tracyanna Jinna ( She/ her/we ) r…" at bounding box center [406, 186] width 797 height 287
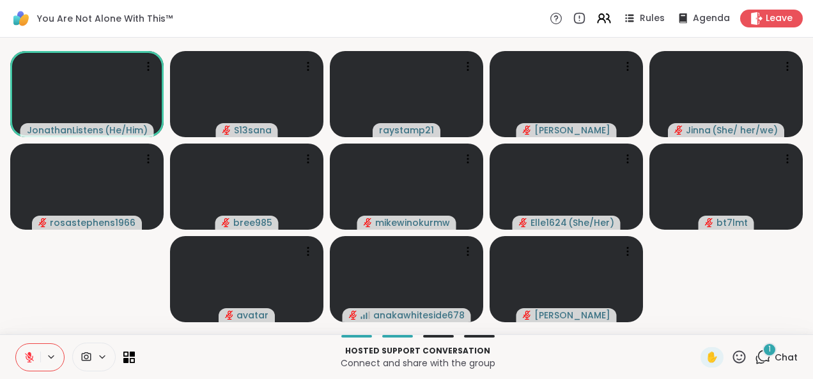
click at [762, 358] on div "1 Chat" at bounding box center [775, 358] width 43 height 20
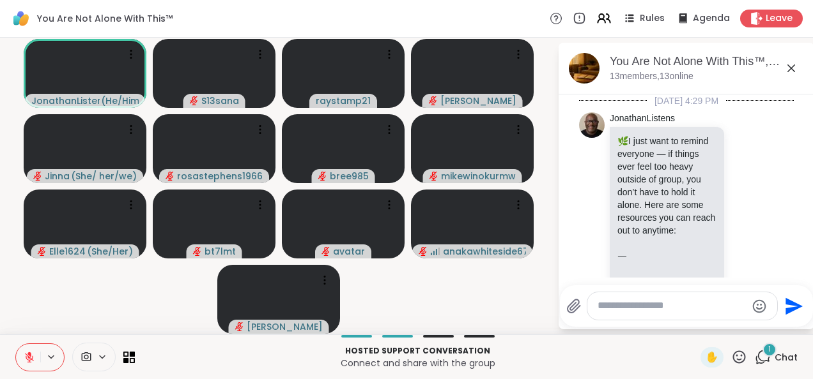
scroll to position [2961, 0]
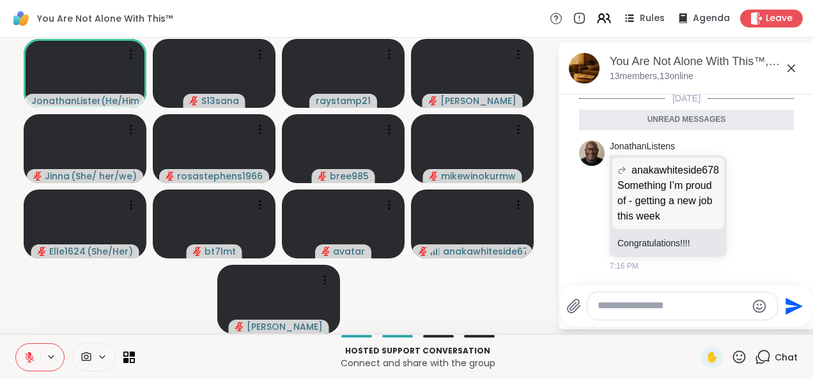
click at [792, 70] on icon at bounding box center [790, 68] width 15 height 15
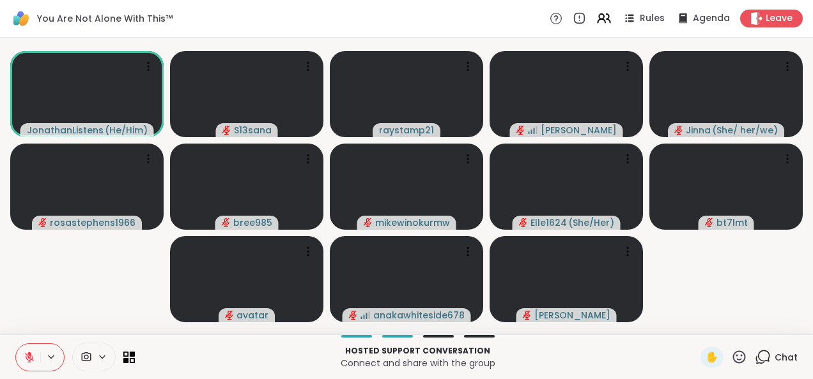
click at [731, 312] on video-player-container "JonathanListens ( He/Him ) S13sana raystamp21 tracyanna Jinna ( She/ her/we ) r…" at bounding box center [406, 186] width 797 height 287
click at [705, 354] on span "✋" at bounding box center [711, 357] width 13 height 15
click at [27, 360] on icon at bounding box center [29, 357] width 11 height 11
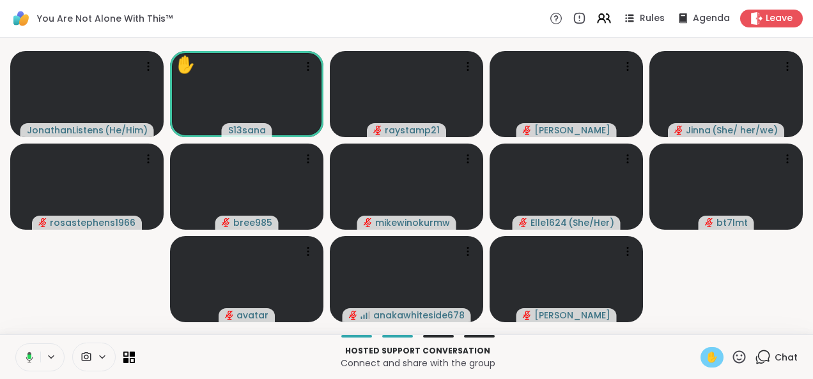
click at [705, 359] on span "✋" at bounding box center [711, 357] width 13 height 15
click at [704, 303] on video-player-container "JonathanListens ( He/Him ) S13sana raystamp21 tracyanna Jinna ( She/ her/we ) r…" at bounding box center [406, 186] width 797 height 287
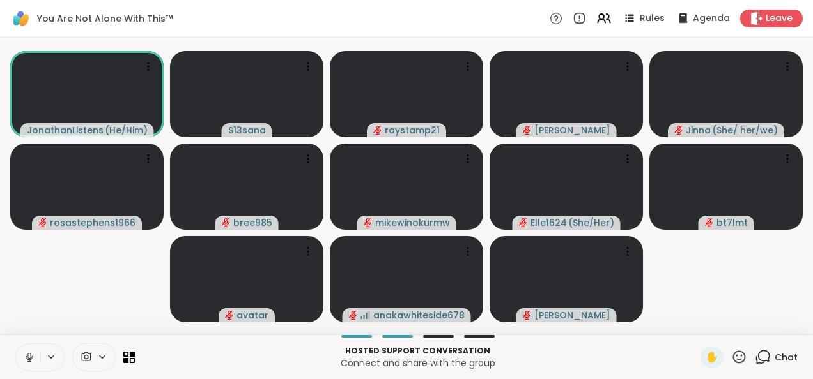
click at [32, 355] on icon at bounding box center [29, 357] width 11 height 11
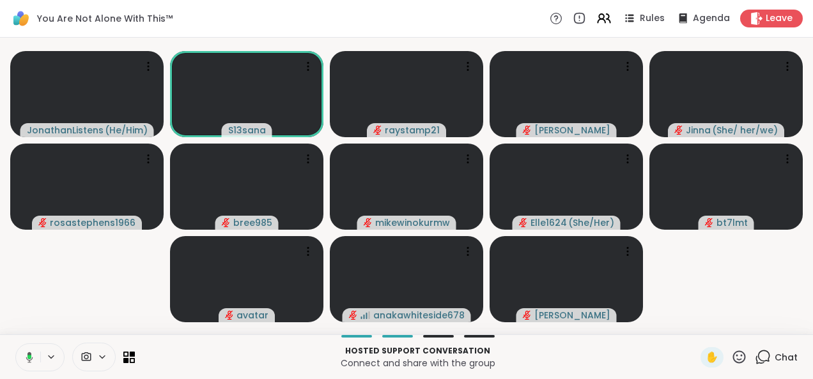
click at [32, 355] on icon at bounding box center [27, 357] width 11 height 11
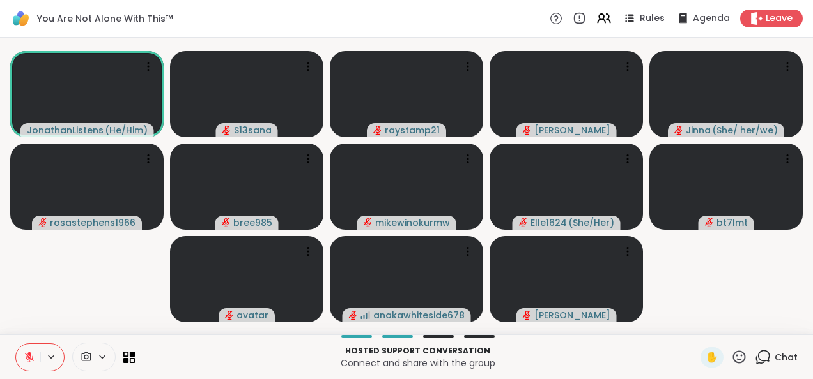
click at [48, 286] on video-player-container "JonathanListens ( He/Him ) S13sana raystamp21 tracyanna Jinna ( She/ her/we ) r…" at bounding box center [406, 186] width 797 height 287
click at [27, 355] on icon at bounding box center [29, 357] width 9 height 9
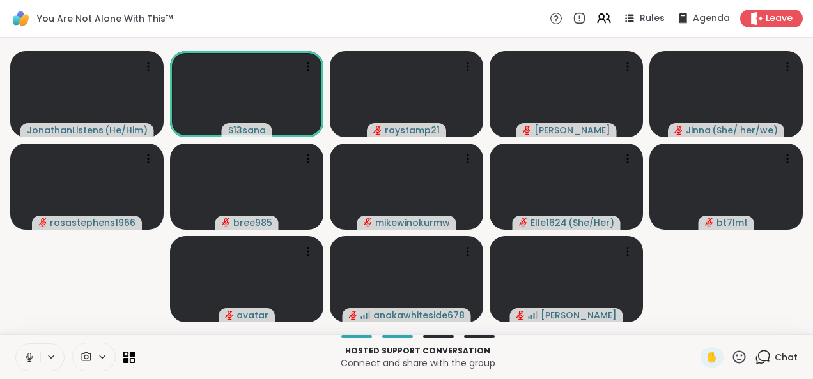
click at [26, 355] on icon at bounding box center [29, 357] width 11 height 11
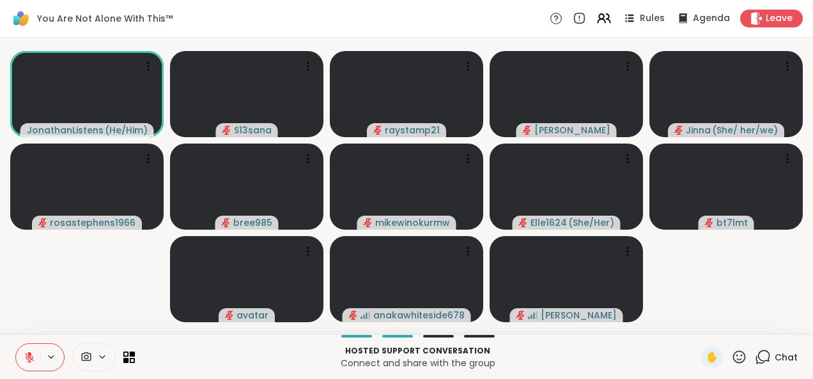
click at [26, 355] on icon at bounding box center [29, 357] width 11 height 11
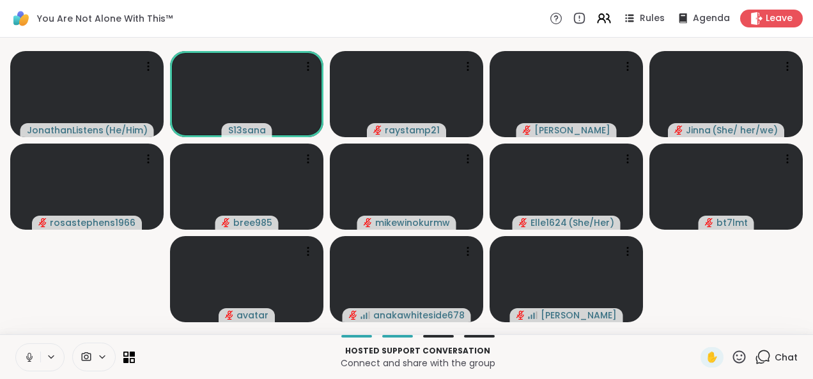
click at [26, 353] on icon at bounding box center [29, 357] width 11 height 11
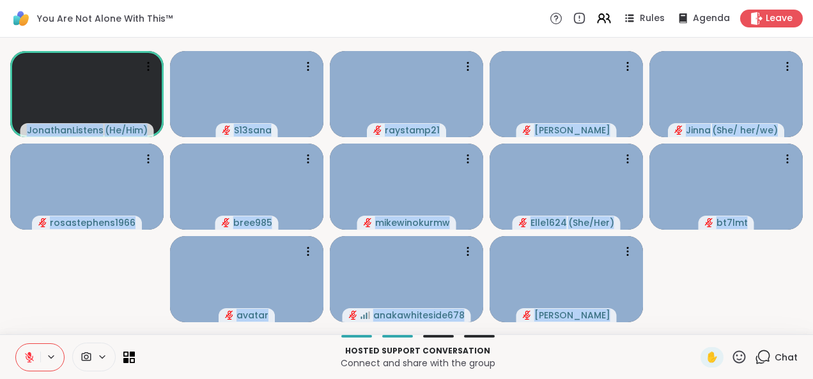
drag, startPoint x: 20, startPoint y: 311, endPoint x: 27, endPoint y: 359, distance: 48.4
click at [27, 359] on div "You Are Not Alone With This™ Rules Agenda Leave JonathanListens ( He/Him ) S13s…" at bounding box center [406, 189] width 813 height 379
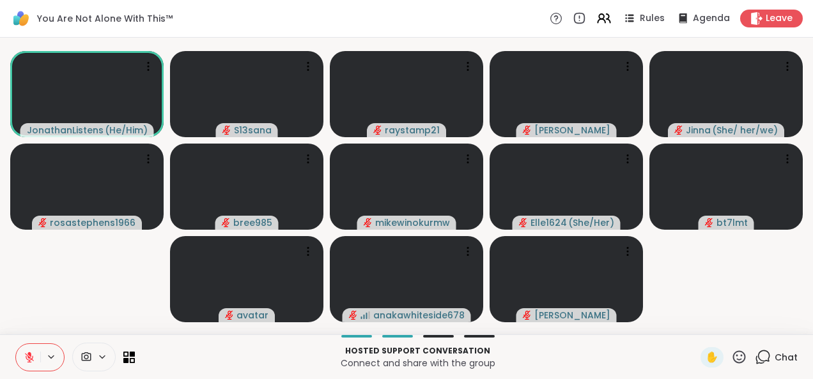
drag, startPoint x: 99, startPoint y: 287, endPoint x: 10, endPoint y: 271, distance: 90.3
click at [10, 271] on video-player-container "JonathanListens ( He/Him ) S13sana raystamp21 tracyanna Jinna ( She/ her/we ) r…" at bounding box center [406, 186] width 797 height 287
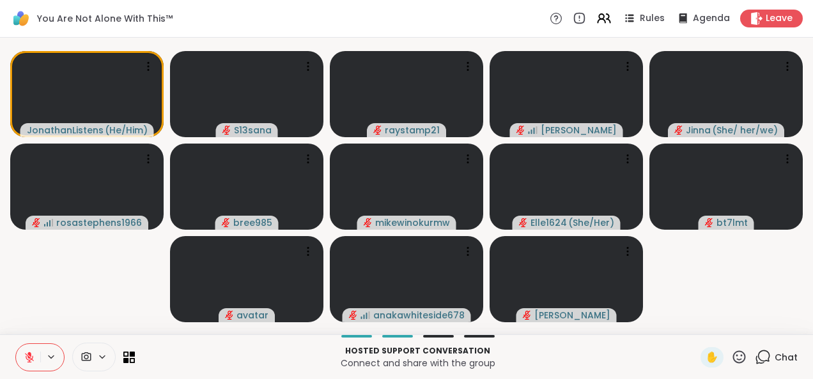
click at [28, 353] on icon at bounding box center [29, 354] width 4 height 5
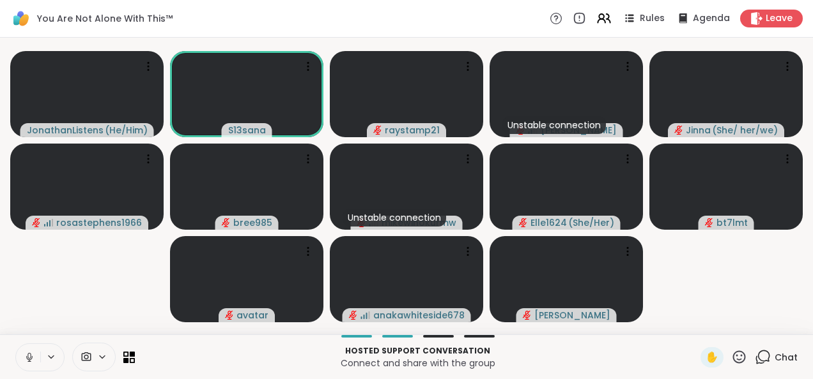
click at [31, 354] on icon at bounding box center [28, 356] width 3 height 6
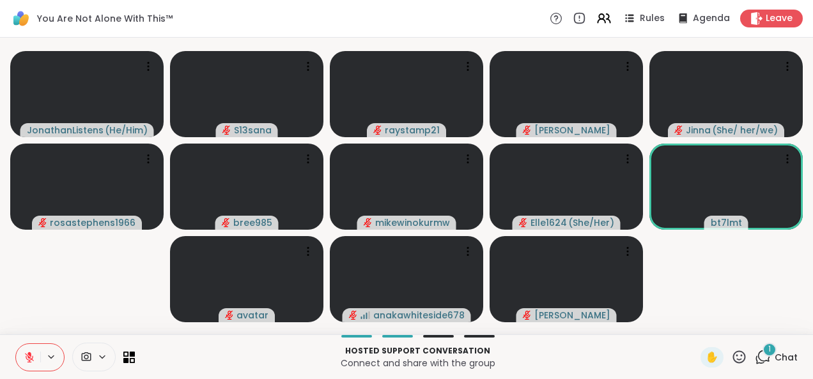
click at [755, 355] on icon at bounding box center [762, 357] width 16 height 16
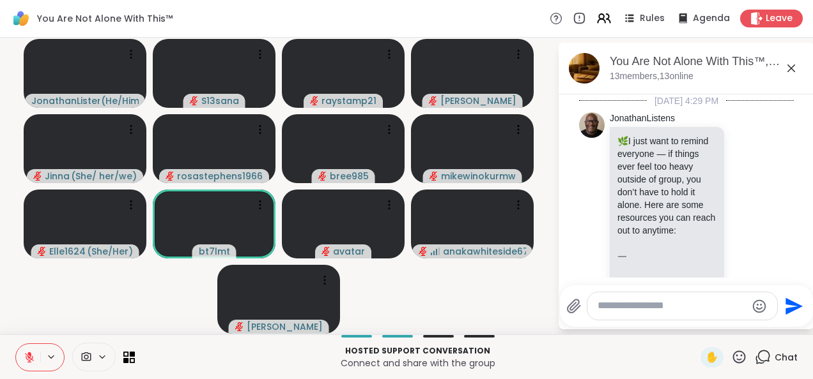
scroll to position [3065, 0]
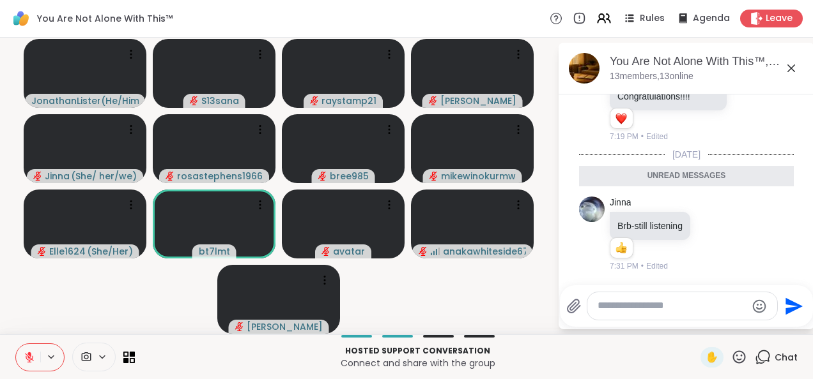
click at [792, 68] on icon at bounding box center [790, 68] width 15 height 15
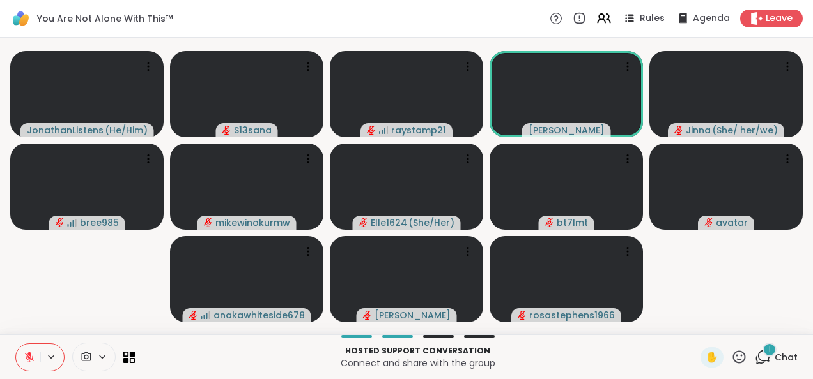
click at [768, 344] on span "1" at bounding box center [769, 349] width 3 height 11
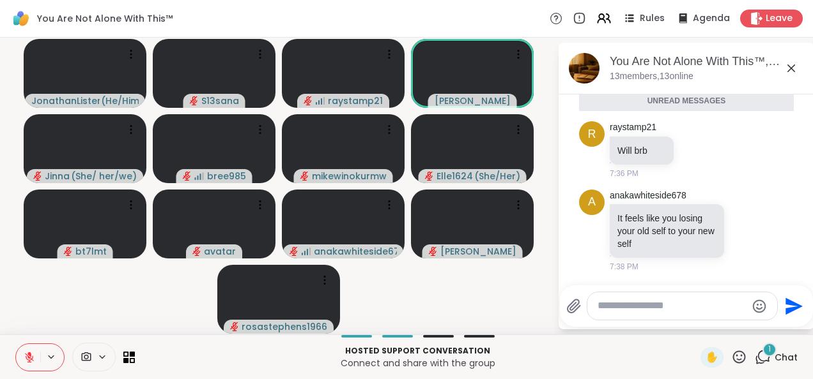
scroll to position [3195, 0]
click at [794, 71] on icon at bounding box center [791, 69] width 8 height 8
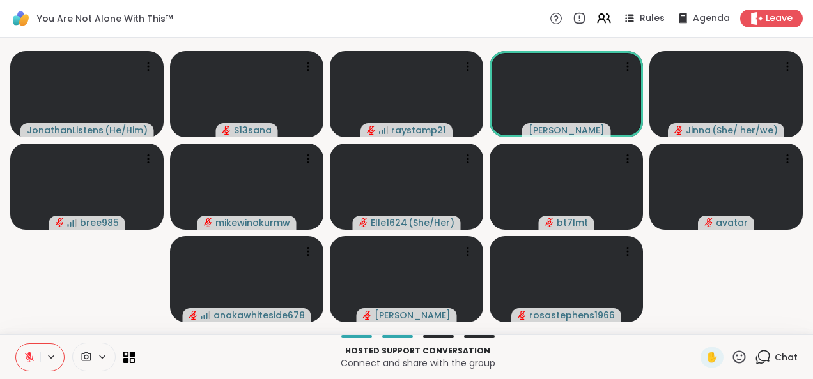
click at [83, 252] on video-player-container "JonathanListens ( He/Him ) S13sana raystamp21 tracyanna Jinna ( She/ her/we ) b…" at bounding box center [406, 186] width 797 height 287
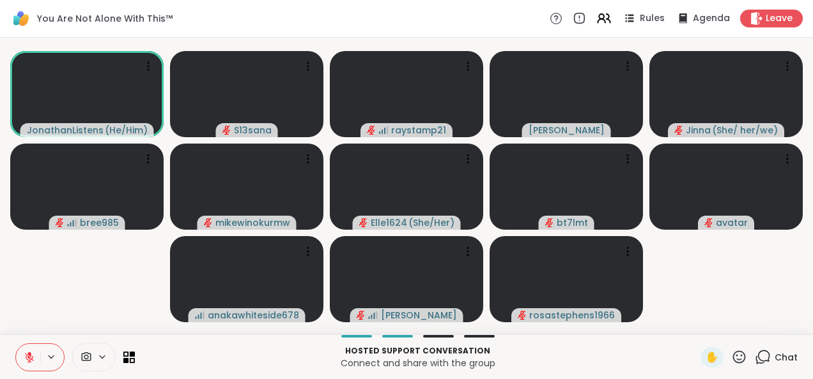
click at [760, 355] on icon at bounding box center [764, 356] width 12 height 11
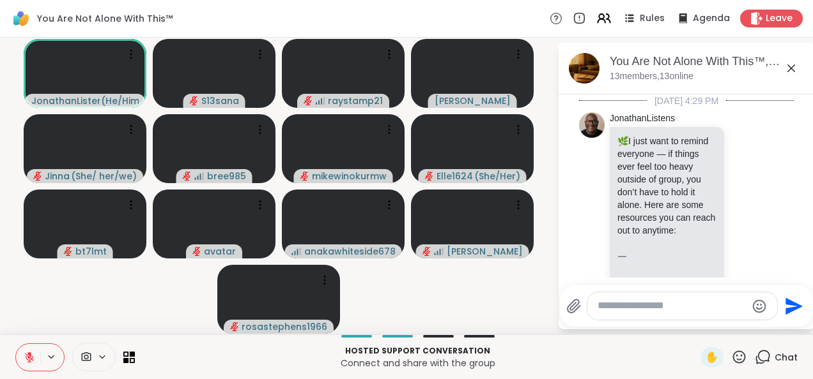
scroll to position [3183, 0]
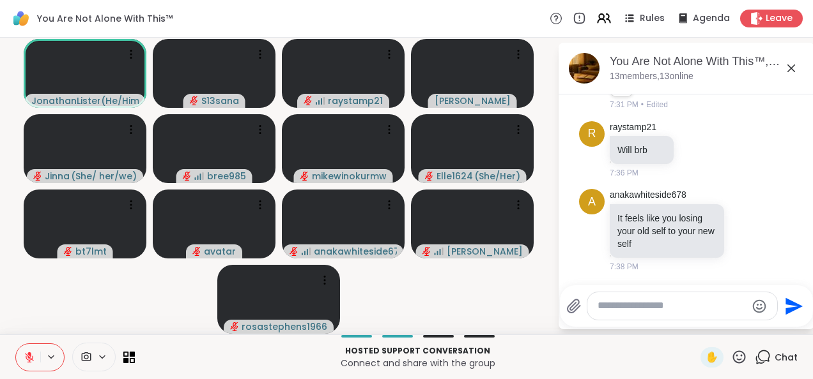
click at [793, 65] on icon at bounding box center [790, 68] width 15 height 15
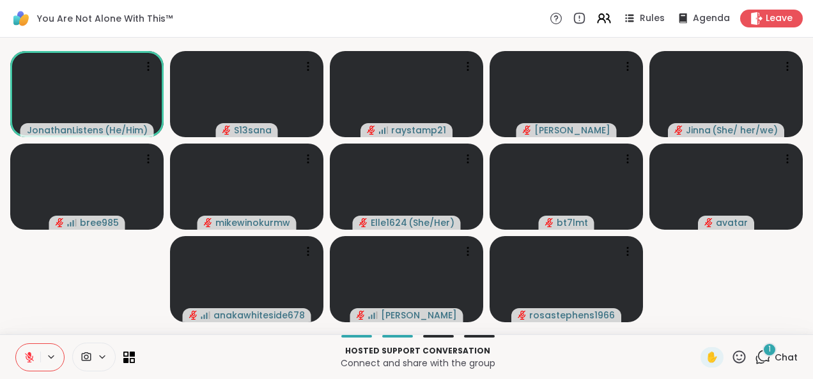
click at [762, 355] on div "1" at bounding box center [769, 350] width 14 height 14
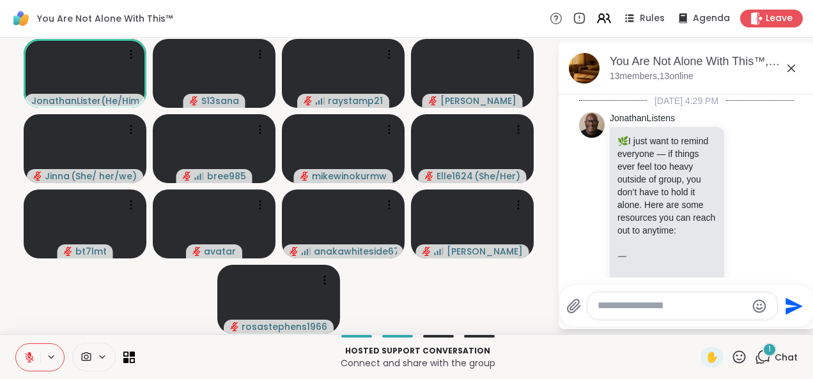
scroll to position [3338, 0]
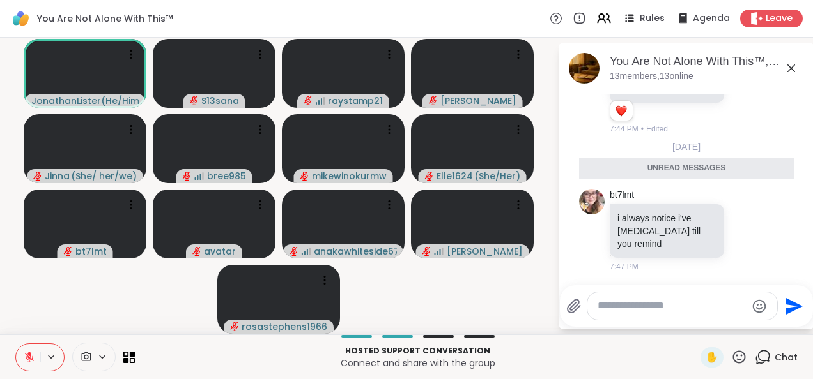
click at [789, 66] on icon at bounding box center [791, 69] width 8 height 8
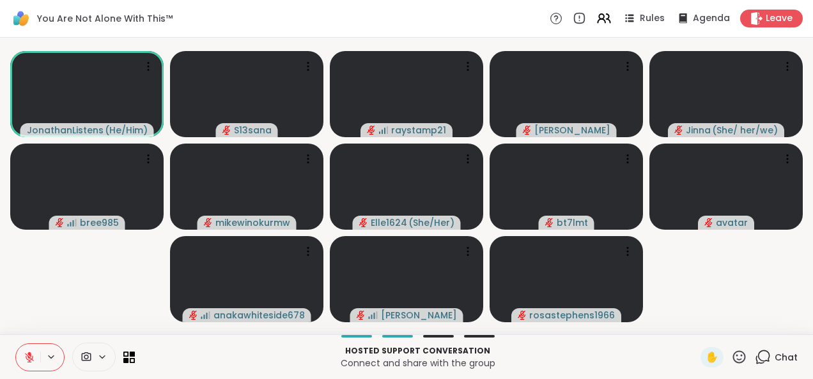
click at [747, 300] on video-player-container "JonathanListens ( He/Him ) S13sana raystamp21 tracyanna Jinna ( She/ her/we ) b…" at bounding box center [406, 186] width 797 height 287
click at [759, 358] on icon at bounding box center [762, 357] width 16 height 16
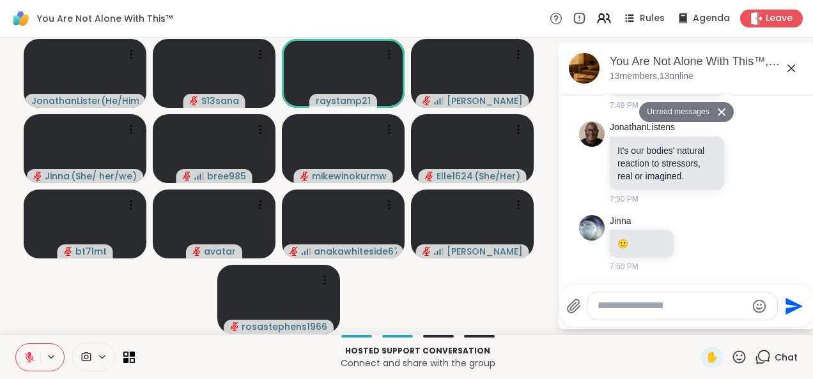
scroll to position [3958, 0]
click at [795, 66] on icon at bounding box center [790, 68] width 15 height 15
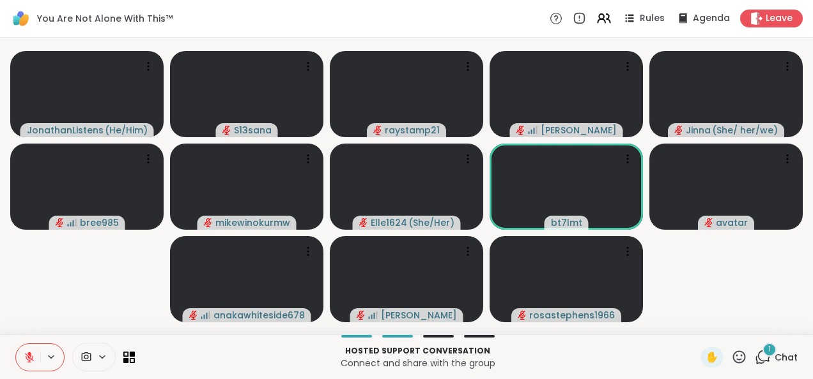
click at [760, 356] on icon at bounding box center [764, 356] width 12 height 11
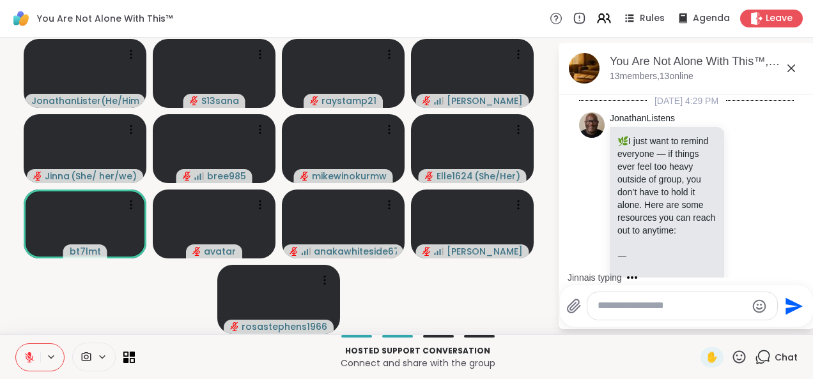
scroll to position [4069, 0]
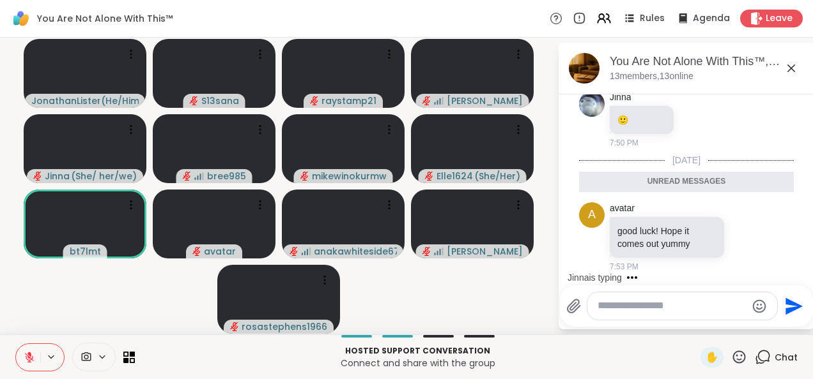
click at [791, 69] on icon at bounding box center [790, 68] width 15 height 15
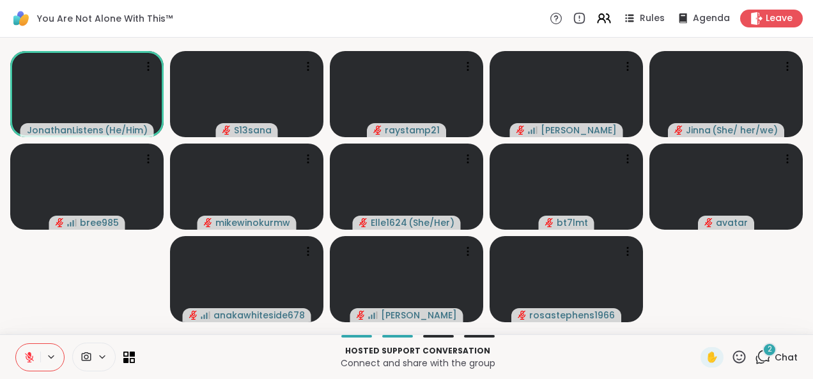
click at [760, 360] on icon at bounding box center [762, 357] width 16 height 16
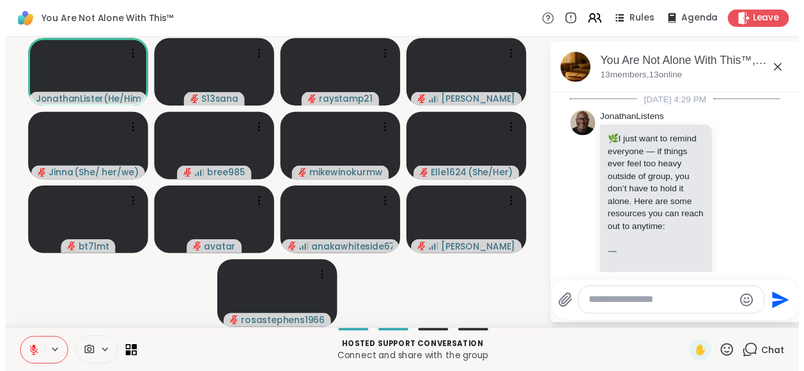
scroll to position [4205, 0]
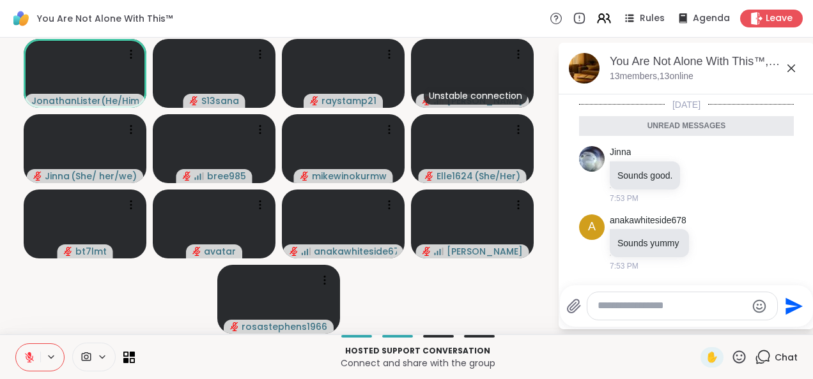
click at [791, 70] on icon at bounding box center [790, 68] width 15 height 15
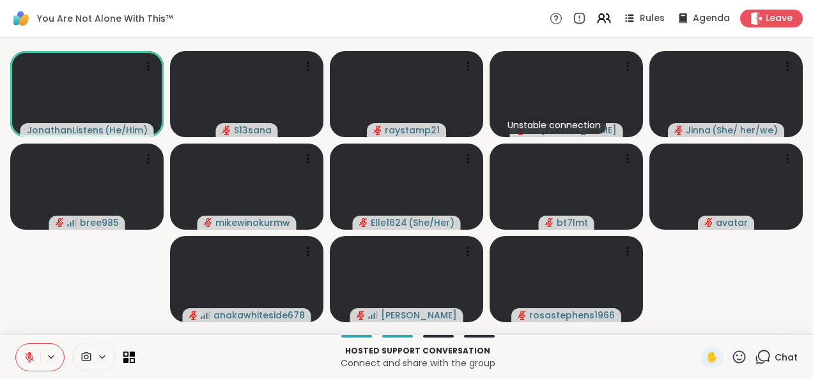
click at [693, 294] on video-player-container "JonathanListens ( He/Him ) S13sana raystamp21 Unstable connection tracyanna Jin…" at bounding box center [406, 186] width 797 height 287
click at [763, 271] on video-player-container "JonathanListens ( He/Him ) S13sana raystamp21 Unstable connection tracyanna Jin…" at bounding box center [406, 186] width 797 height 287
click at [584, 359] on p "Connect and share with the group" at bounding box center [417, 363] width 550 height 13
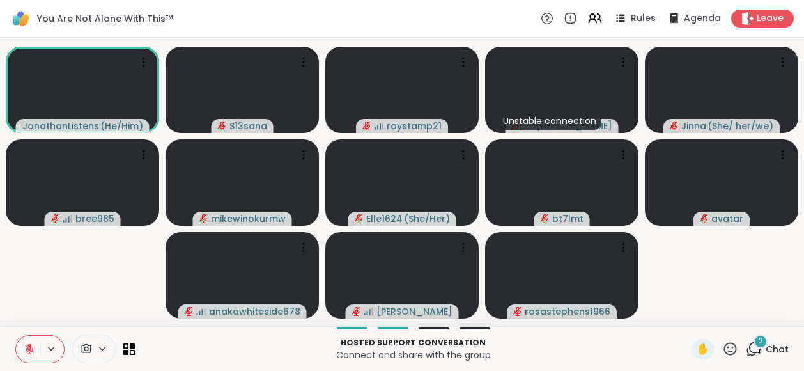
click at [753, 346] on div "2" at bounding box center [760, 341] width 14 height 14
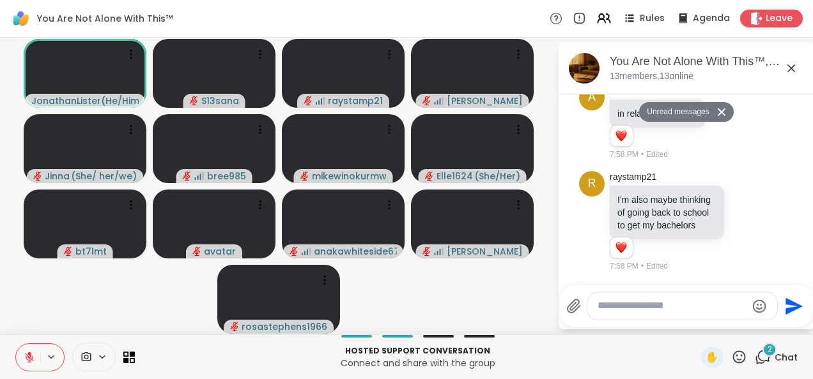
scroll to position [4667, 0]
click at [482, 277] on video-player-container "JonathanListens ( He/Him ) S13sana raystamp21 tracyanna Jinna ( She/ her/we ) b…" at bounding box center [279, 186] width 542 height 287
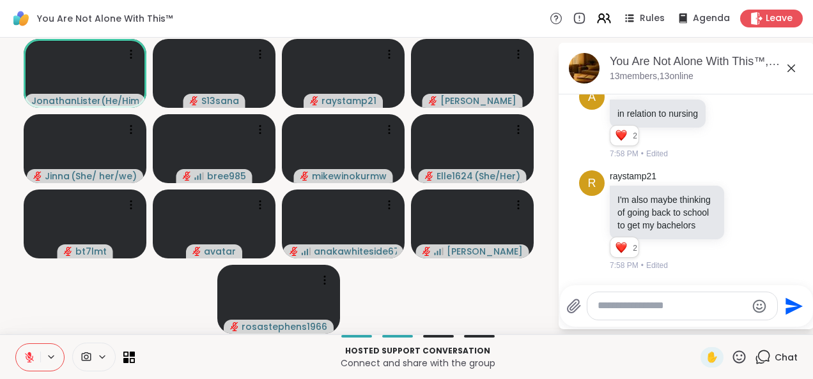
scroll to position [4637, 0]
click at [517, 299] on video-player-container "JonathanListens ( He/Him ) S13sana raystamp21 tracyanna Jinna ( She/ her/we ) b…" at bounding box center [279, 186] width 542 height 287
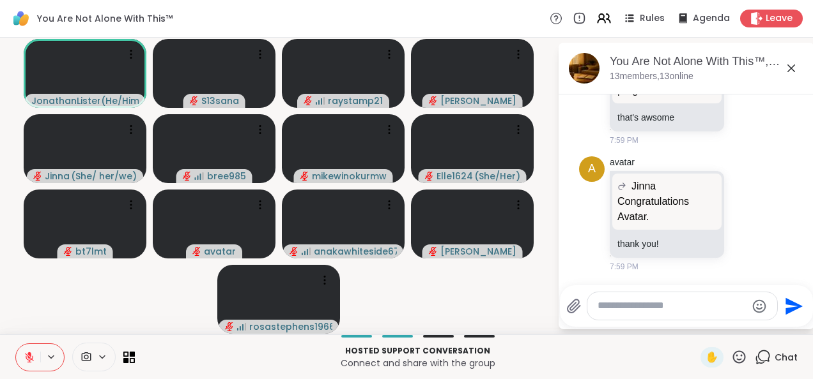
scroll to position [4986, 0]
click at [788, 70] on icon at bounding box center [791, 69] width 8 height 8
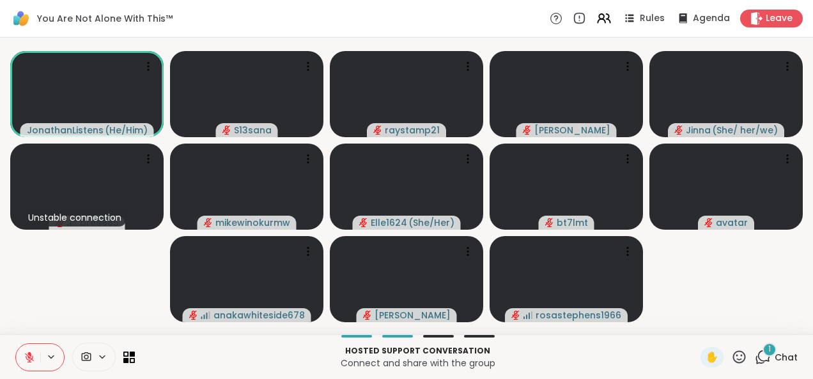
click at [754, 358] on icon at bounding box center [762, 357] width 16 height 16
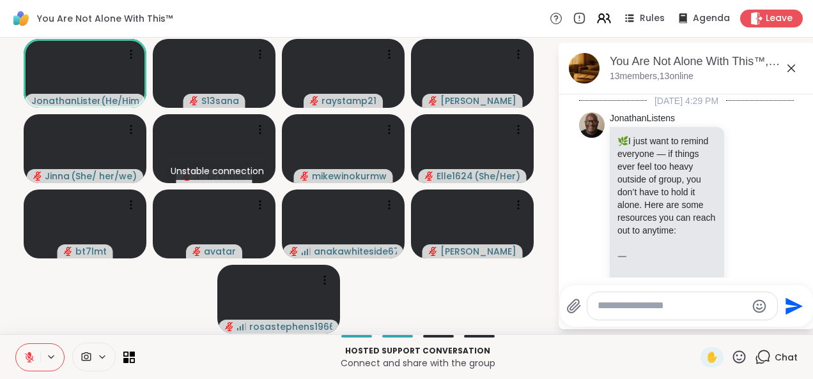
scroll to position [5134, 0]
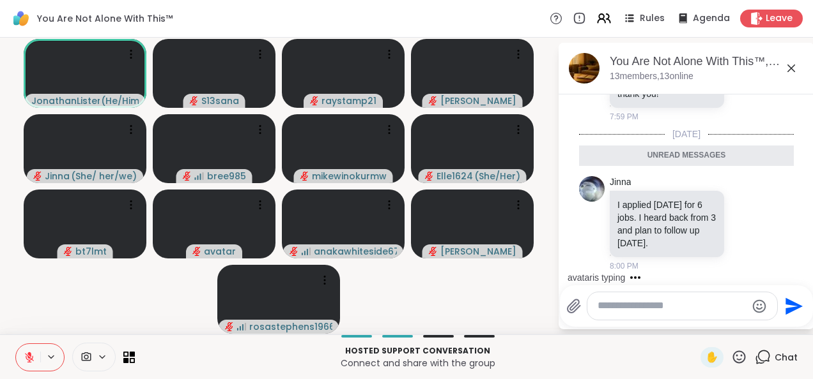
click at [793, 69] on icon at bounding box center [790, 68] width 15 height 15
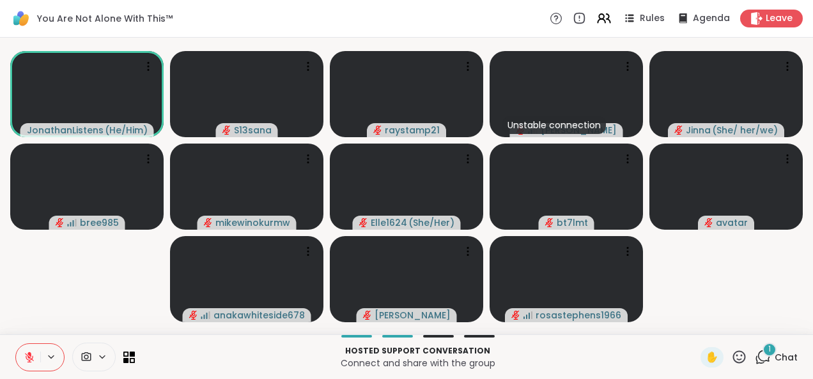
click at [762, 349] on div "1" at bounding box center [769, 350] width 14 height 14
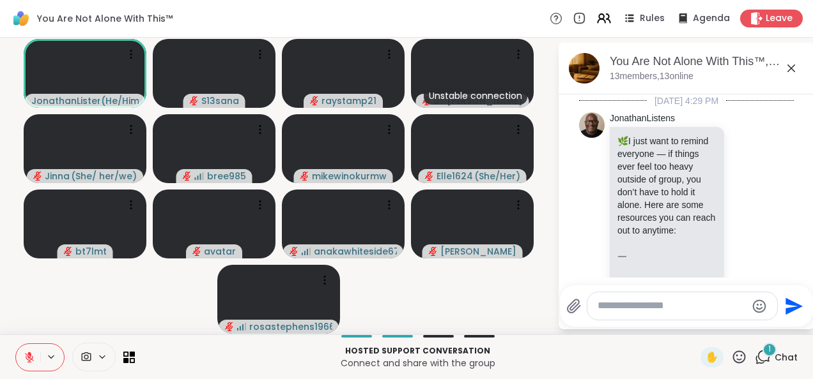
scroll to position [5276, 0]
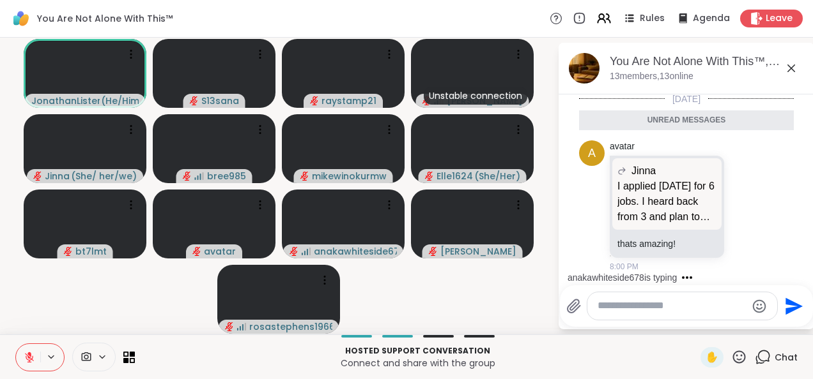
click at [792, 70] on icon at bounding box center [790, 68] width 15 height 15
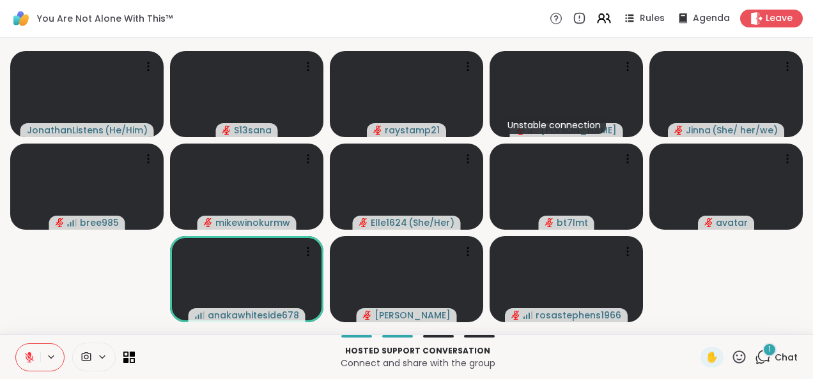
click at [754, 354] on icon at bounding box center [762, 357] width 16 height 16
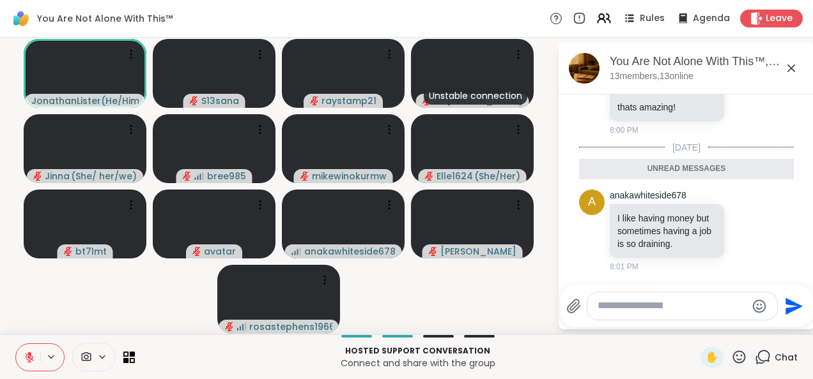
scroll to position [5256, 0]
click at [793, 65] on icon at bounding box center [790, 68] width 15 height 15
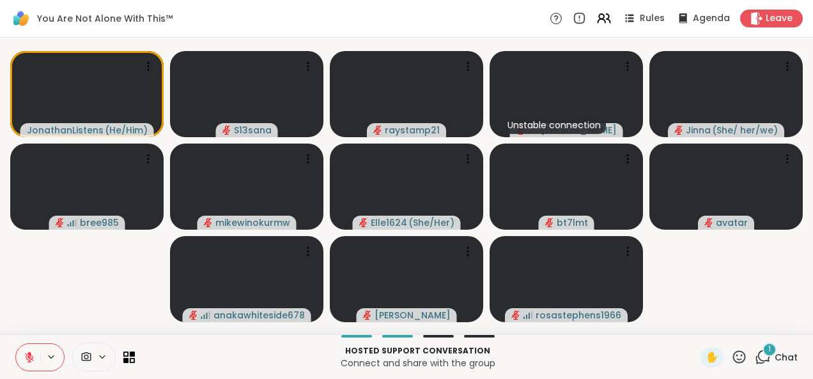
click at [759, 362] on icon at bounding box center [762, 357] width 16 height 16
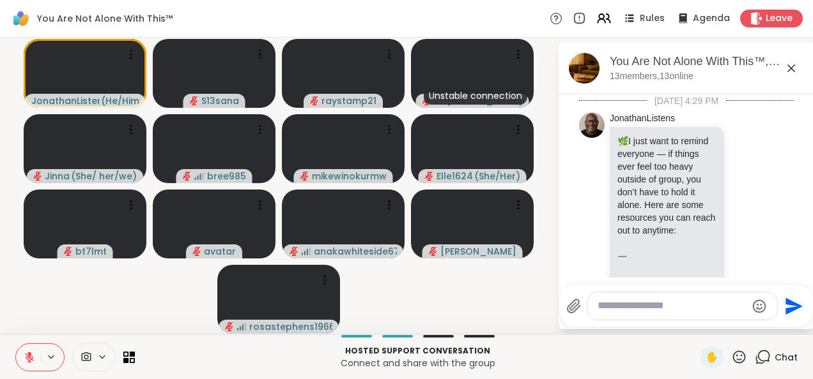
scroll to position [5468, 0]
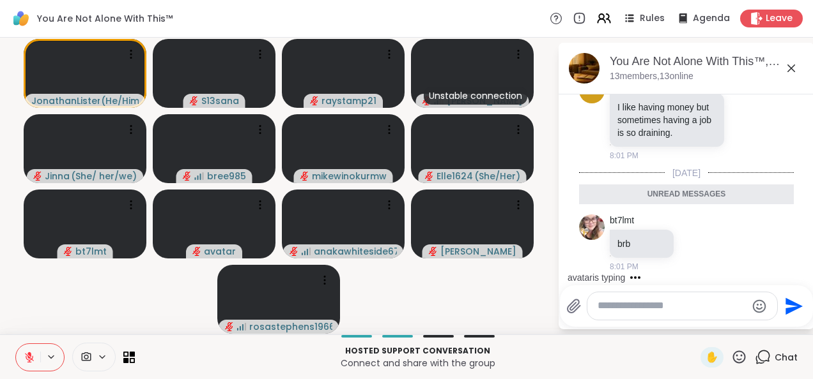
click at [792, 64] on icon at bounding box center [790, 68] width 15 height 15
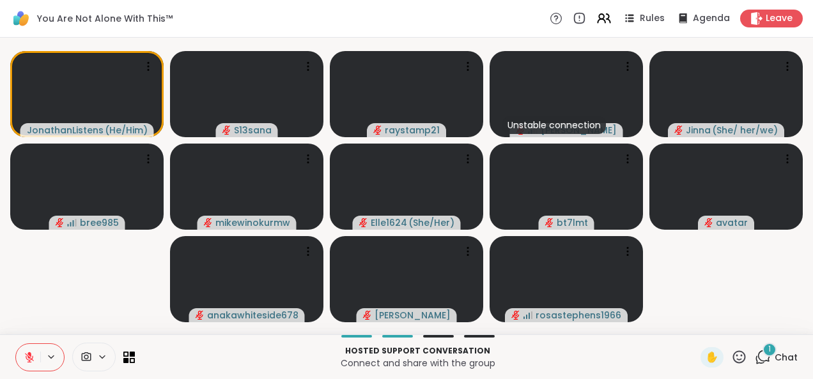
click at [762, 355] on div "1" at bounding box center [769, 350] width 14 height 14
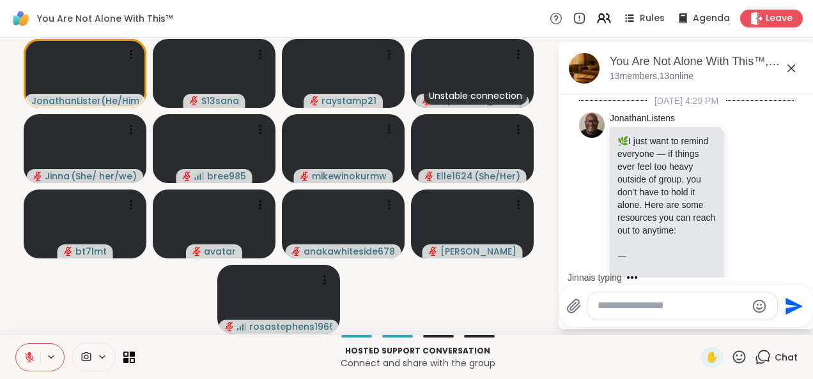
scroll to position [5628, 0]
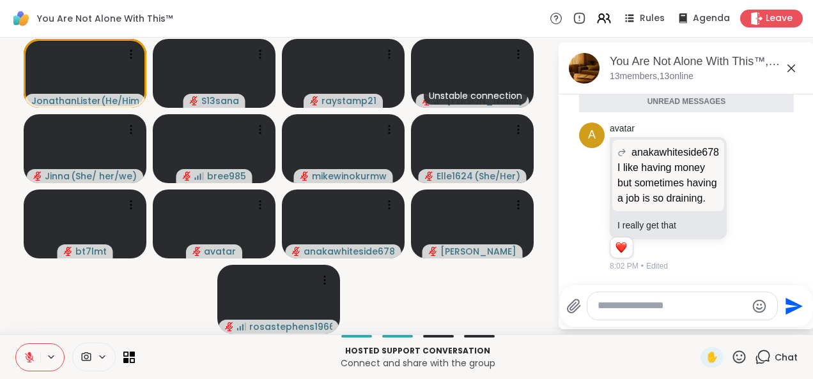
click at [792, 65] on icon at bounding box center [790, 68] width 15 height 15
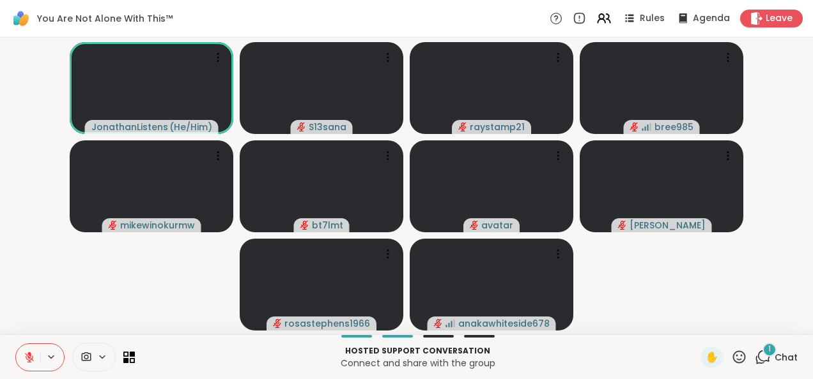
click at [762, 351] on div "1" at bounding box center [769, 350] width 14 height 14
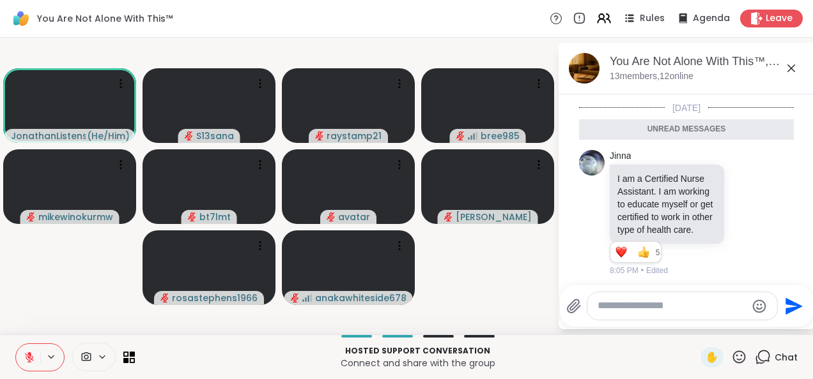
scroll to position [5809, 0]
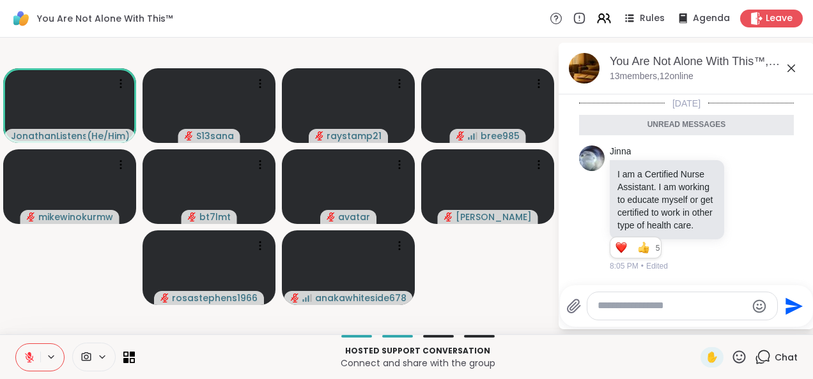
click at [793, 68] on icon at bounding box center [790, 68] width 15 height 15
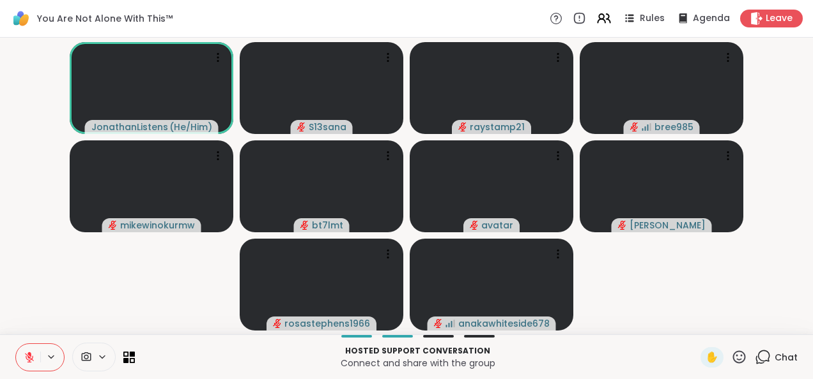
click at [146, 284] on video-player-container "JonathanListens ( He/Him ) S13sana raystamp21 bree985 mikewinokurmw bt7lmt avat…" at bounding box center [406, 186] width 797 height 287
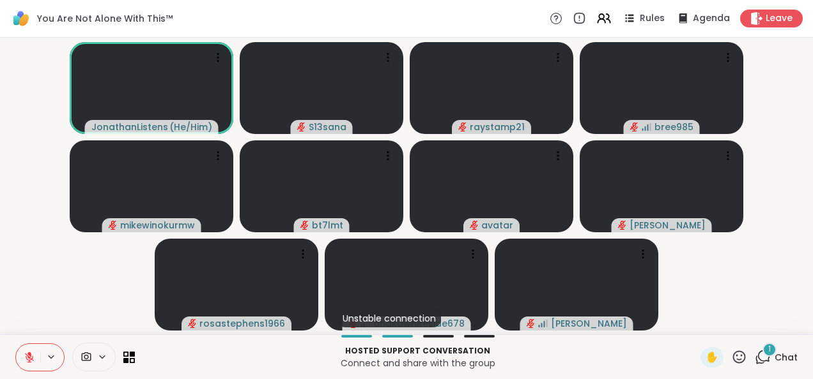
click at [758, 362] on icon at bounding box center [764, 356] width 12 height 11
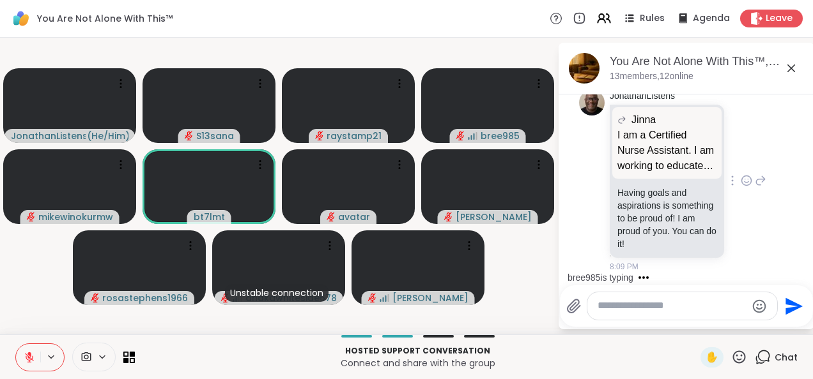
scroll to position [6077, 0]
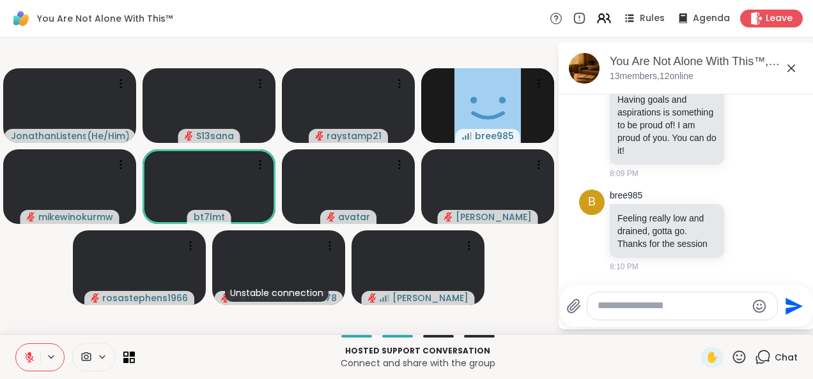
click at [788, 68] on icon at bounding box center [790, 68] width 15 height 15
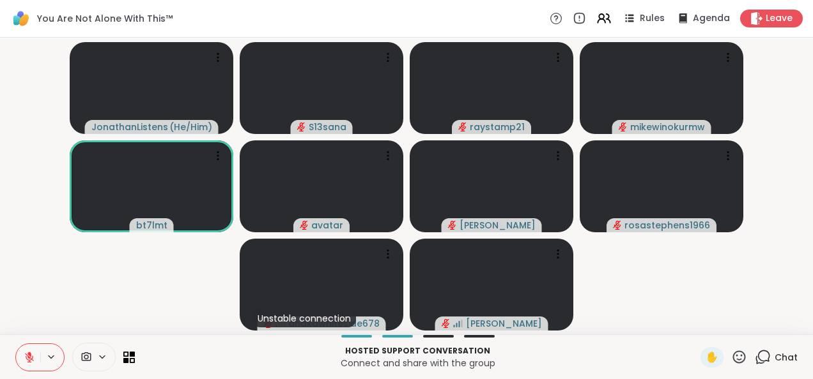
click at [758, 360] on icon at bounding box center [764, 356] width 12 height 11
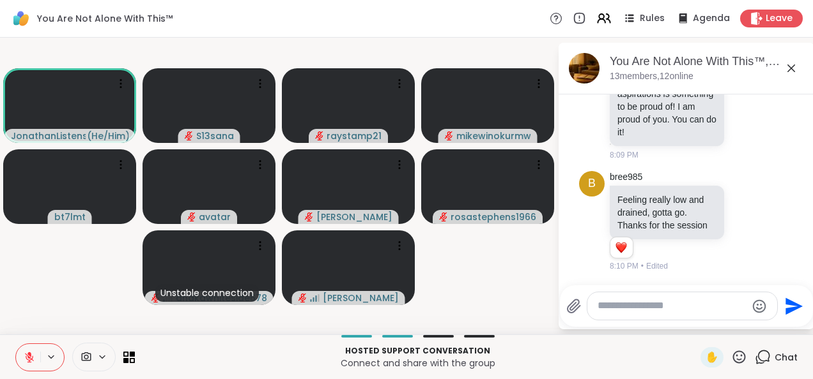
scroll to position [6083, 0]
click at [792, 72] on icon at bounding box center [790, 68] width 15 height 15
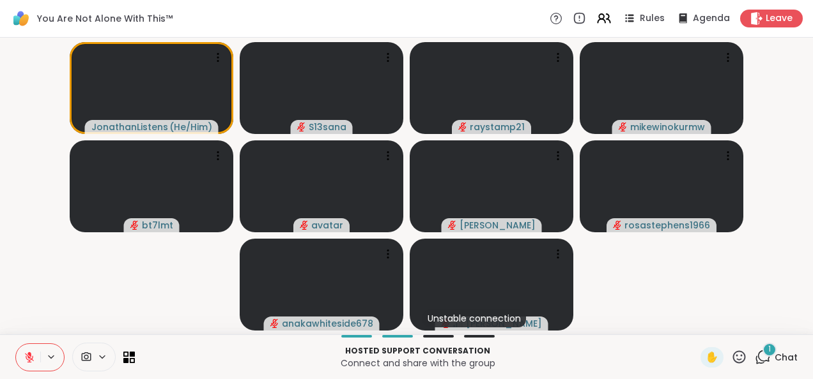
click at [759, 357] on icon at bounding box center [762, 357] width 16 height 16
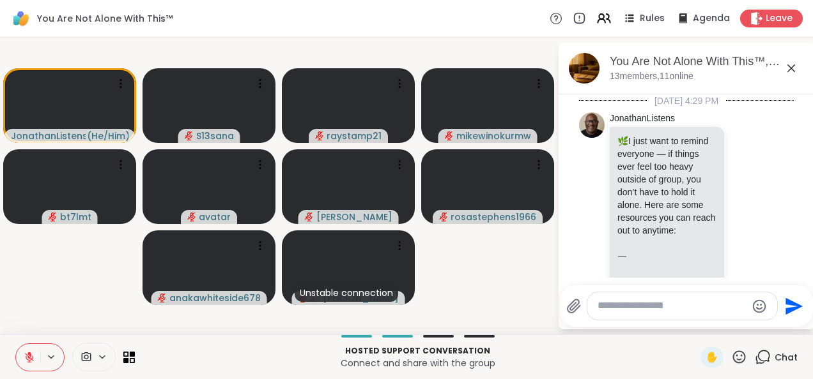
scroll to position [6281, 0]
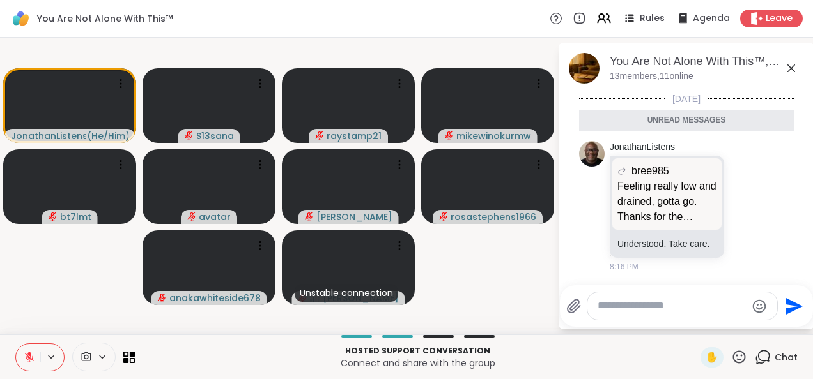
click at [788, 68] on icon at bounding box center [790, 68] width 15 height 15
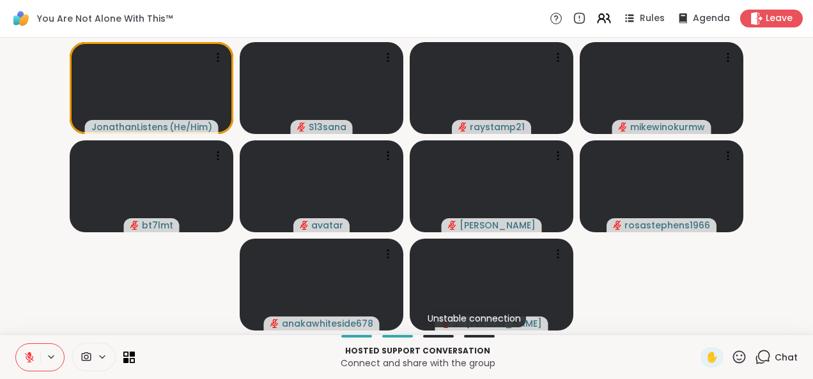
click at [41, 145] on video-player-container "JonathanListens ( He/Him ) S13sana raystamp21 mikewinokurmw bt7lmt avatar Donal…" at bounding box center [406, 186] width 797 height 287
click at [705, 354] on span "✋" at bounding box center [711, 357] width 13 height 15
click at [31, 356] on icon at bounding box center [29, 357] width 11 height 11
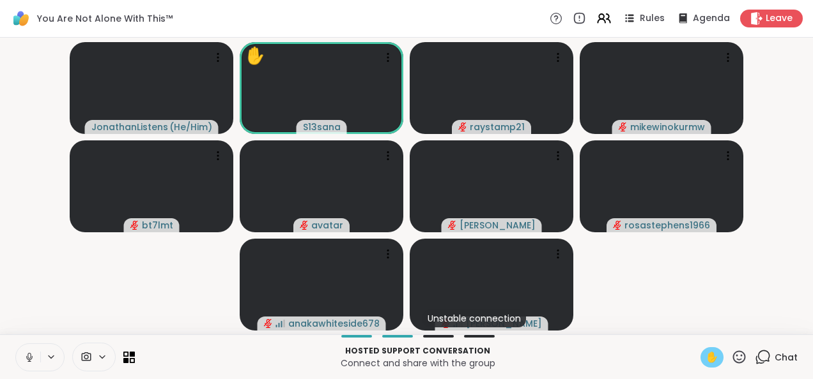
click at [29, 355] on icon at bounding box center [29, 357] width 11 height 11
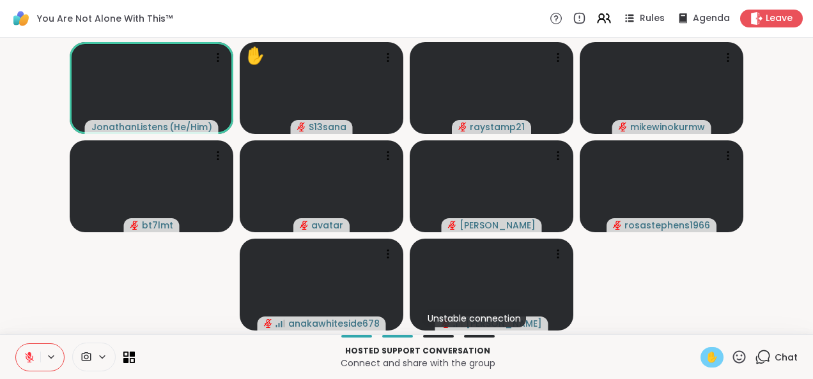
click at [705, 358] on span "✋" at bounding box center [711, 357] width 13 height 15
click at [689, 295] on video-player-container "JonathanListens ( He/Him ) S13sana raystamp21 mikewinokurmw bt7lmt avatar Donal…" at bounding box center [406, 186] width 797 height 287
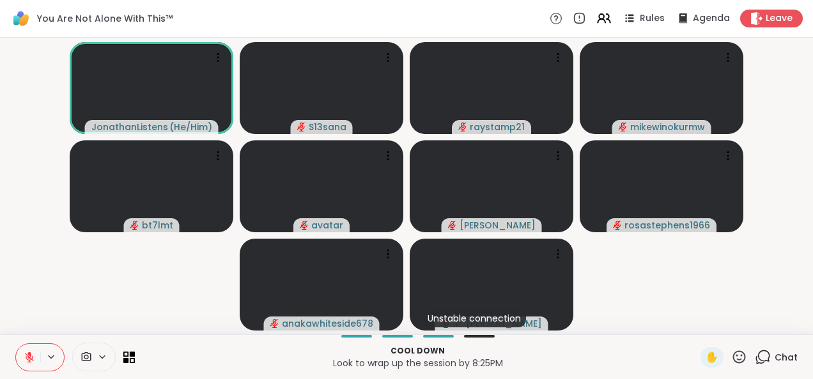
click at [26, 362] on icon at bounding box center [29, 357] width 11 height 11
click at [29, 357] on icon at bounding box center [29, 357] width 11 height 11
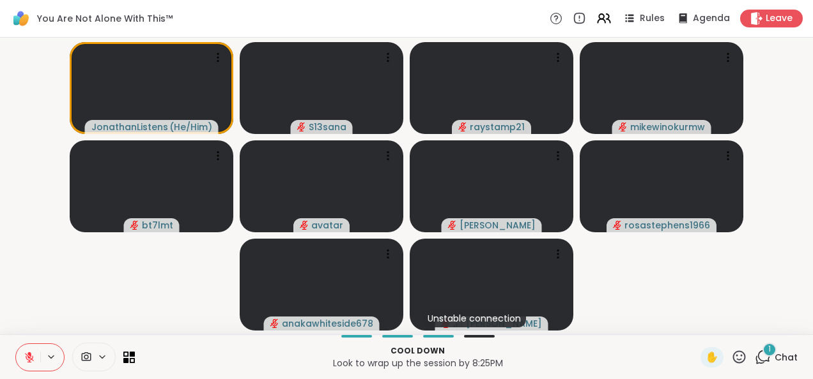
click at [762, 351] on div "1" at bounding box center [769, 350] width 14 height 14
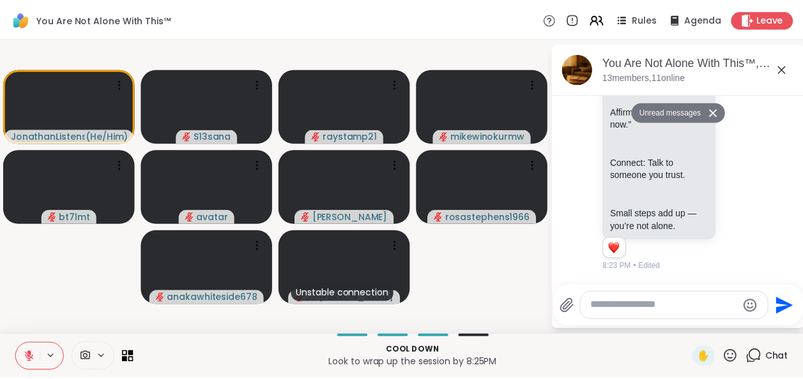
scroll to position [6839, 0]
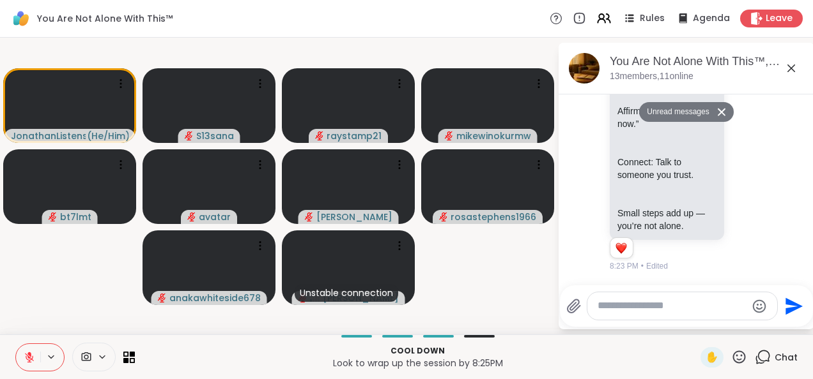
click at [792, 68] on icon at bounding box center [790, 68] width 15 height 15
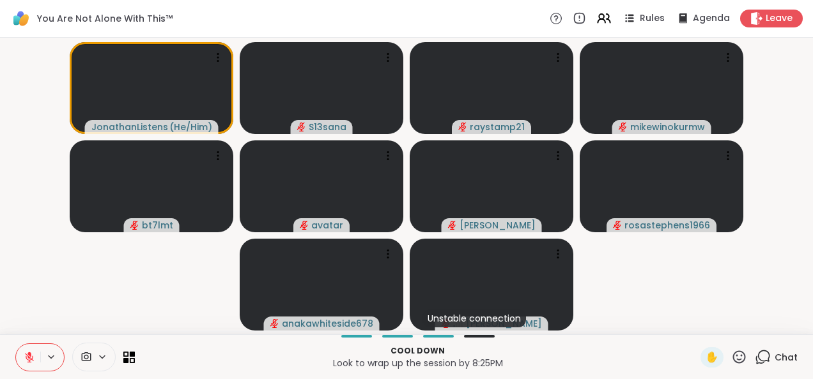
click at [718, 310] on video-player-container "JonathanListens ( He/Him ) S13sana raystamp21 mikewinokurmw bt7lmt avatar Donal…" at bounding box center [406, 186] width 797 height 287
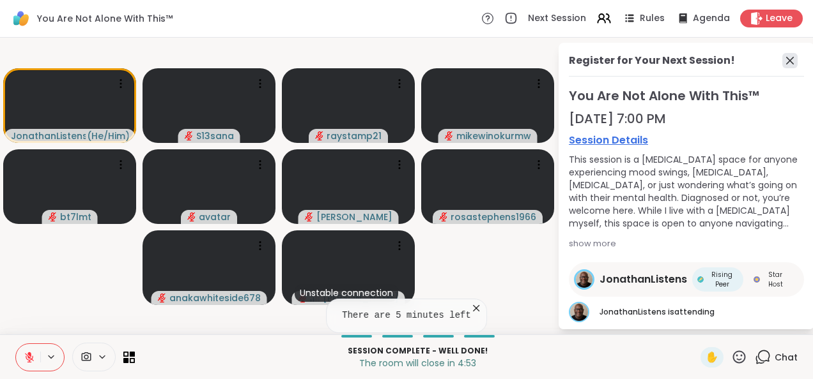
click at [784, 56] on icon at bounding box center [789, 60] width 15 height 15
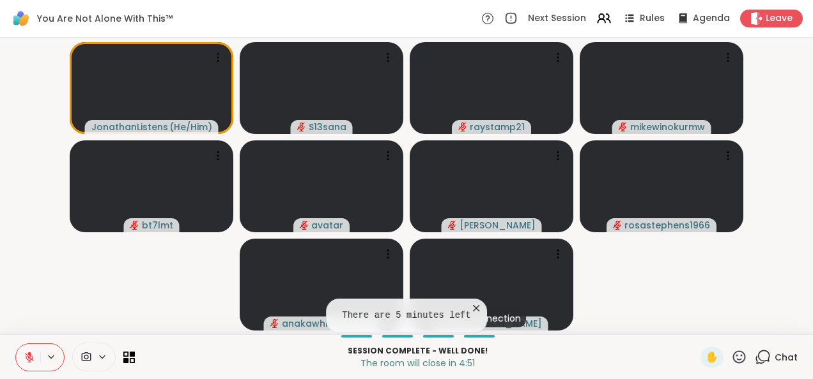
click at [169, 318] on video-player-container "JonathanListens ( He/Him ) S13sana raystamp21 mikewinokurmw bt7lmt avatar Donal…" at bounding box center [406, 186] width 797 height 287
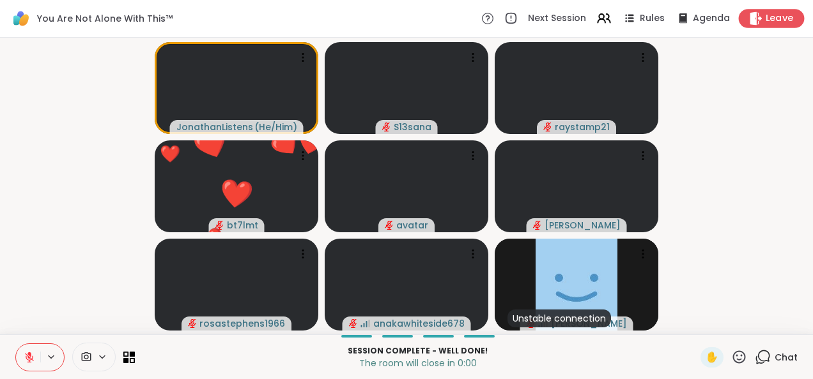
click at [770, 17] on span "Leave" at bounding box center [779, 18] width 28 height 13
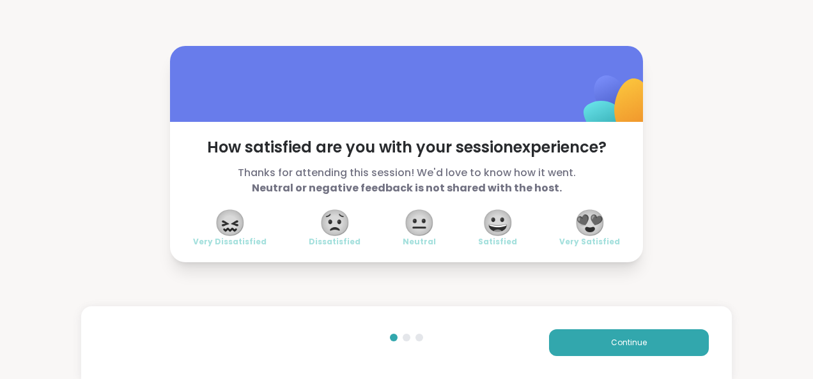
click at [592, 219] on span "😍" at bounding box center [590, 222] width 32 height 23
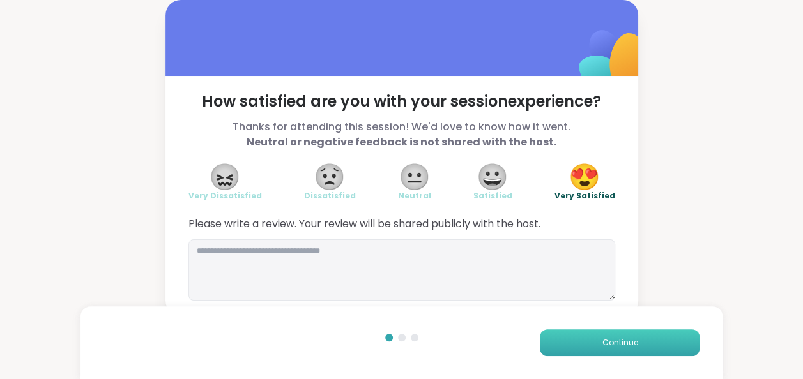
click at [602, 352] on button "Continue" at bounding box center [620, 343] width 160 height 27
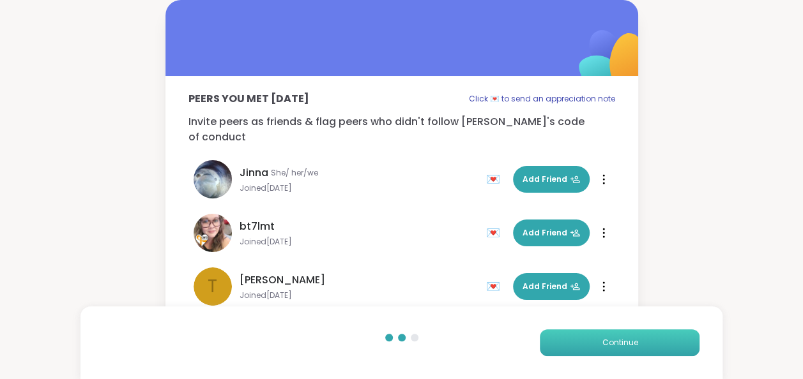
click at [602, 352] on button "Continue" at bounding box center [620, 343] width 160 height 27
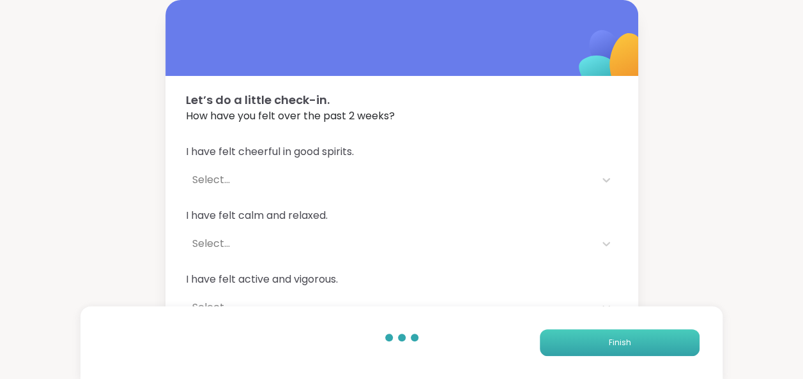
click at [602, 352] on button "Finish" at bounding box center [620, 343] width 160 height 27
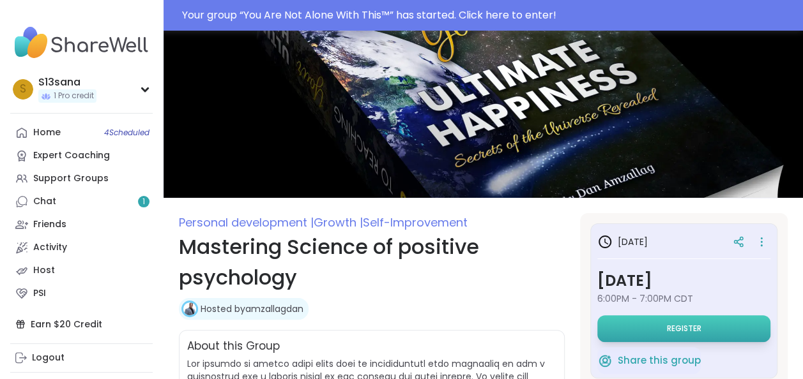
click at [672, 322] on button "Register" at bounding box center [683, 329] width 173 height 27
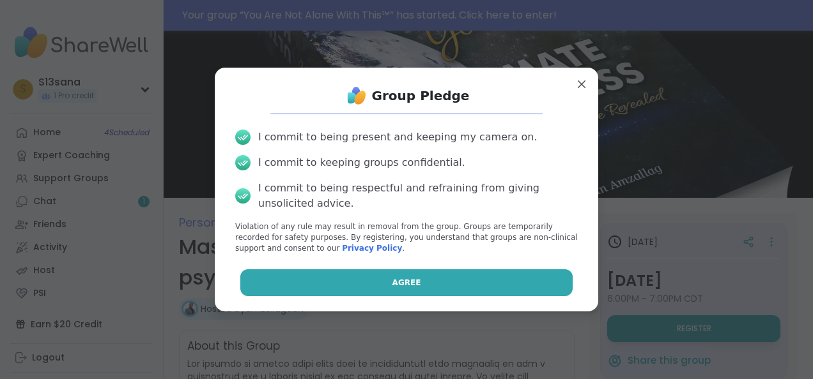
click at [363, 293] on button "Agree" at bounding box center [406, 283] width 333 height 27
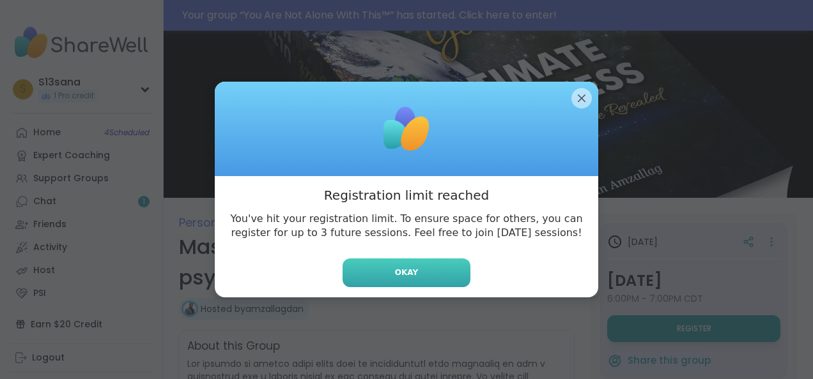
click at [395, 278] on span "Okay" at bounding box center [406, 272] width 23 height 11
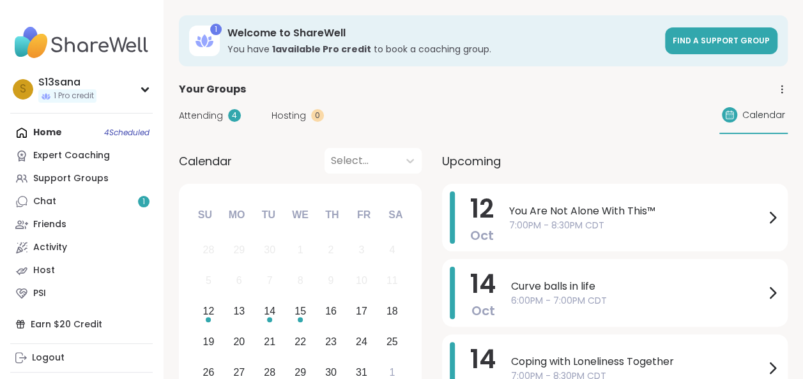
click at [549, 114] on div "Attending 4 Hosting 0 Calendar" at bounding box center [483, 115] width 609 height 37
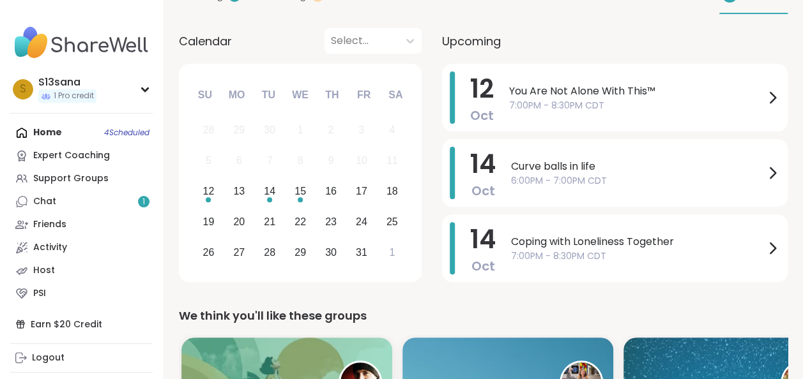
scroll to position [118, 0]
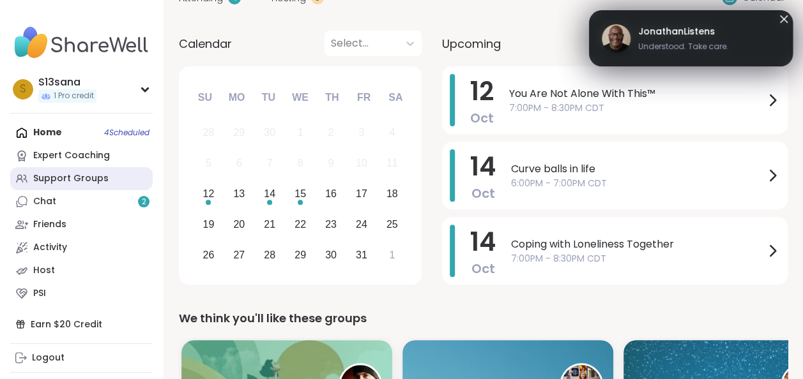
click at [71, 181] on div "Support Groups" at bounding box center [70, 178] width 75 height 13
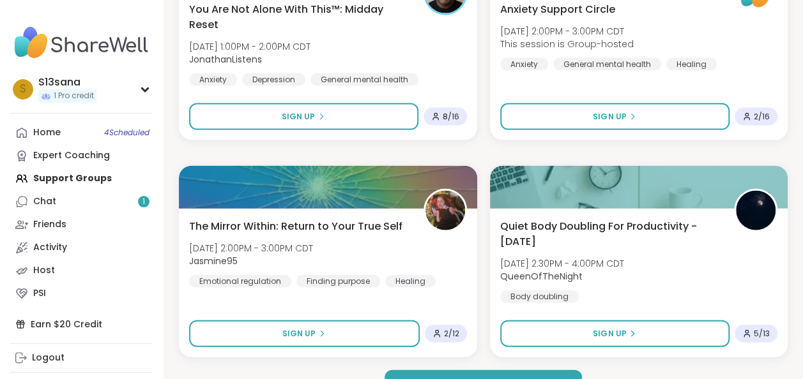
scroll to position [3787, 0]
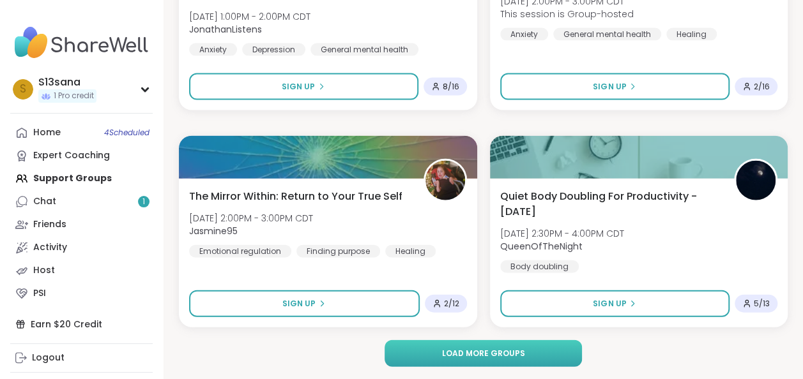
click at [518, 344] on button "Load more groups" at bounding box center [484, 354] width 198 height 27
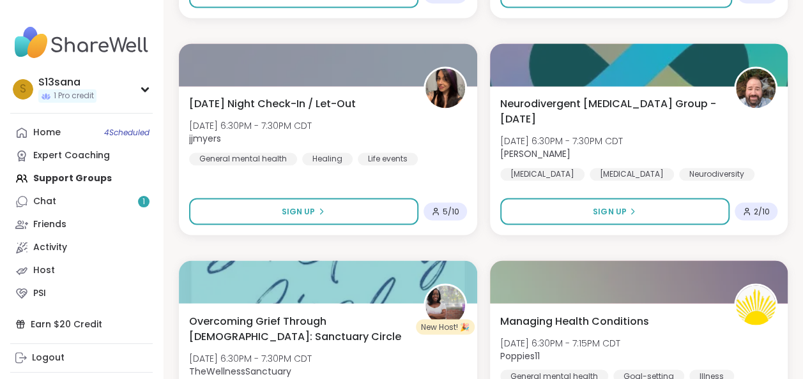
scroll to position [5844, 0]
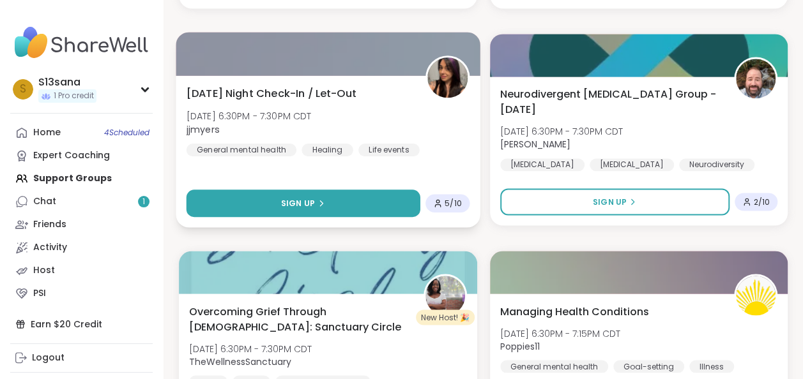
click at [362, 204] on button "Sign Up" at bounding box center [304, 203] width 234 height 27
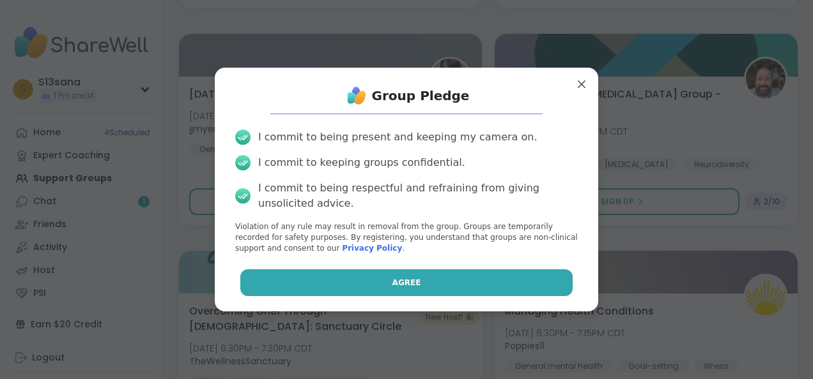
click at [402, 282] on span "Agree" at bounding box center [406, 282] width 29 height 11
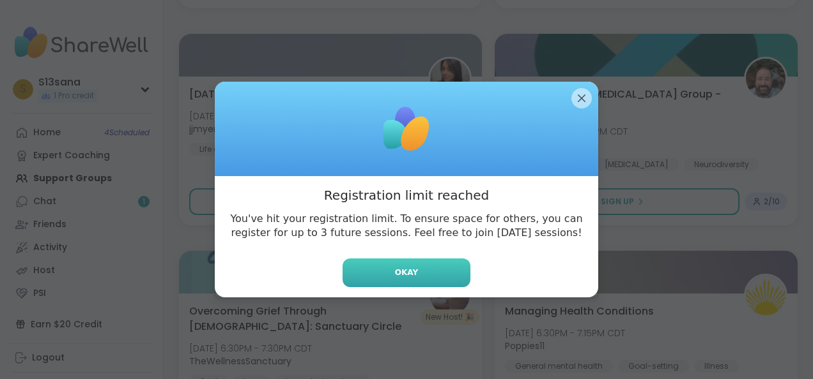
click at [395, 273] on span "Okay" at bounding box center [406, 272] width 23 height 11
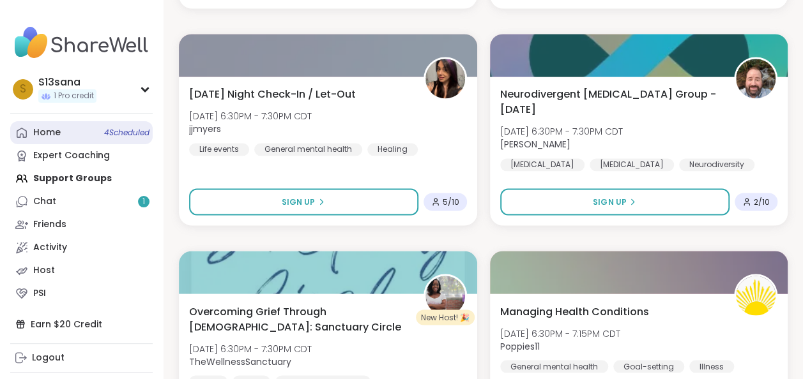
click at [128, 128] on span "4 Scheduled" at bounding box center [126, 133] width 45 height 10
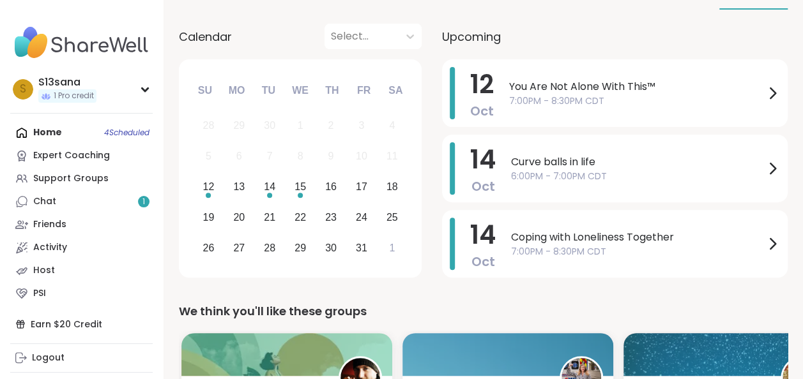
scroll to position [101, 0]
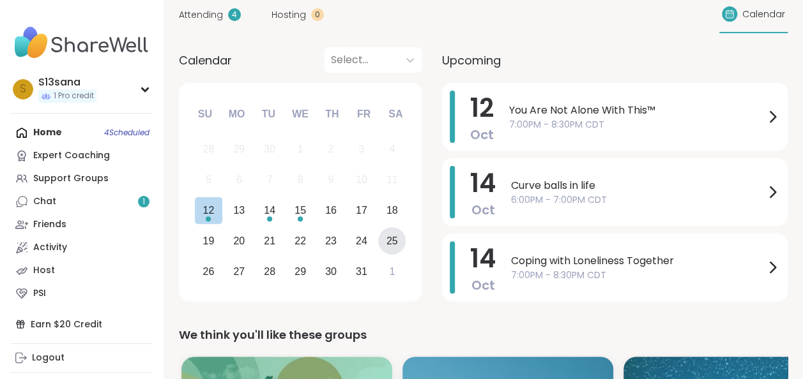
click at [391, 237] on div "25" at bounding box center [391, 241] width 11 height 17
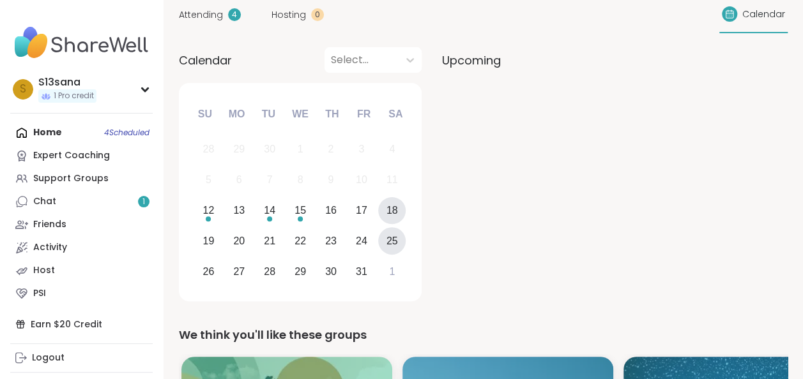
click at [390, 213] on div "18" at bounding box center [391, 210] width 11 height 17
click at [305, 214] on div "15" at bounding box center [300, 210] width 11 height 17
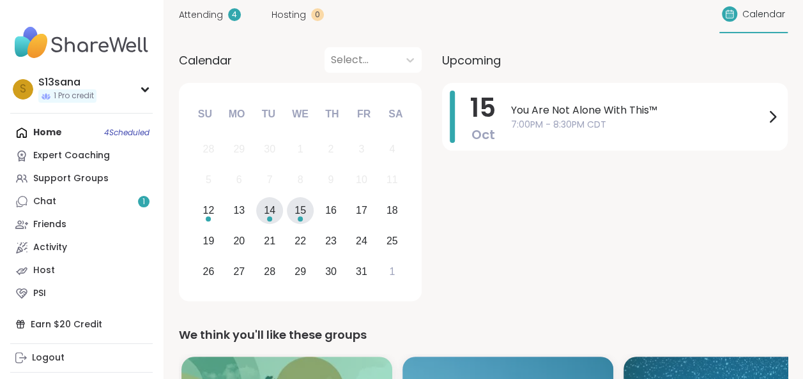
click at [277, 213] on div "14" at bounding box center [269, 210] width 27 height 27
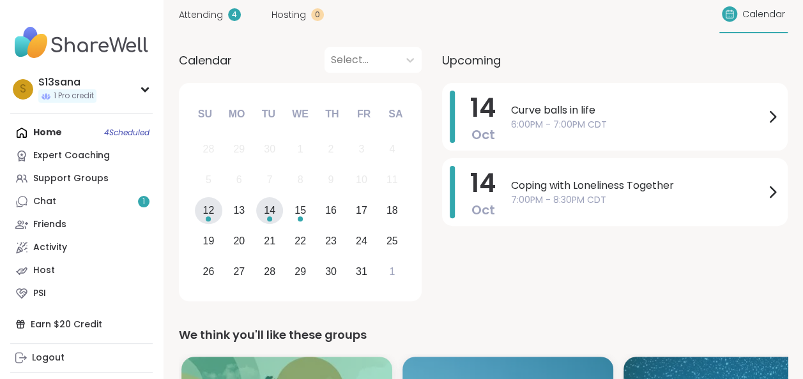
click at [208, 217] on div "Choose Sunday, October 12th, 2025" at bounding box center [208, 219] width 5 height 5
